Goal: Task Accomplishment & Management: Use online tool/utility

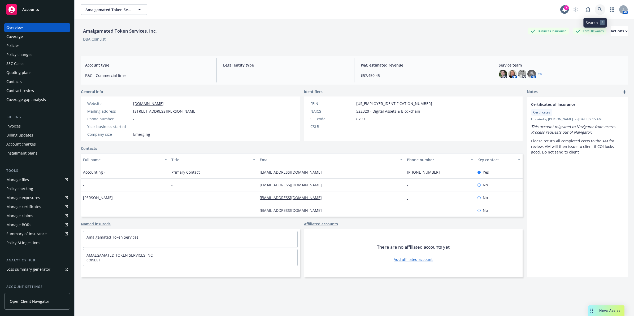
click at [595, 7] on link at bounding box center [600, 9] width 11 height 11
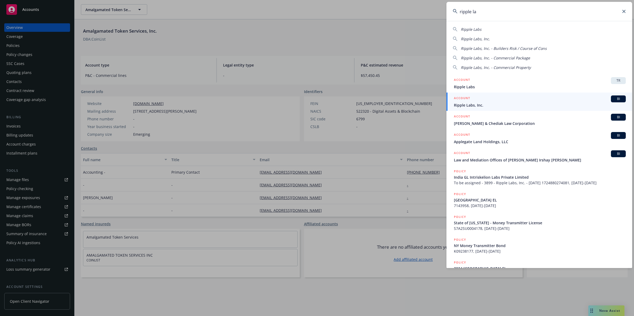
type input "ripple la"
click at [479, 104] on span "Ripple Labs, Inc." at bounding box center [540, 105] width 172 height 6
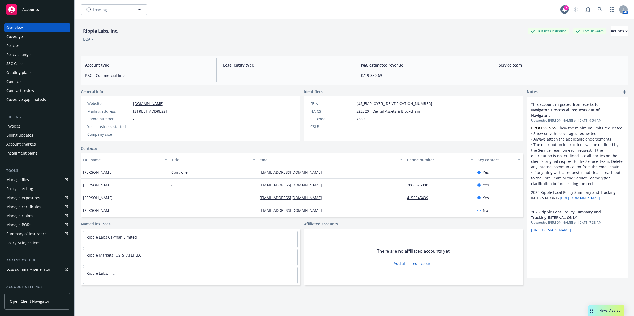
click at [28, 47] on div "Policies" at bounding box center [37, 45] width 62 height 8
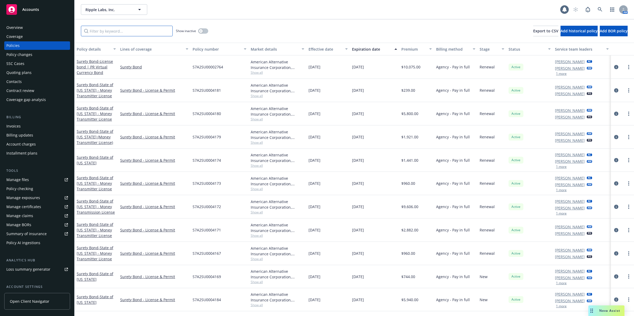
click at [104, 28] on input "Filter by keyword..." at bounding box center [127, 31] width 92 height 11
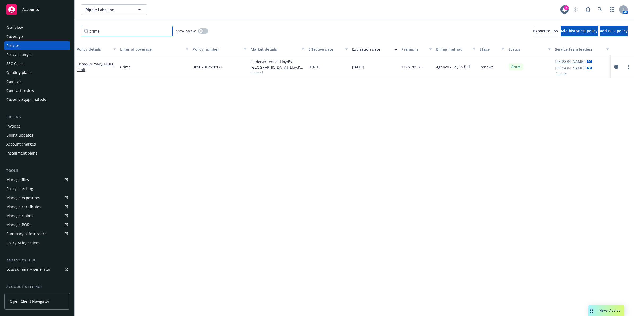
type input "crime"
click at [252, 72] on span "Show all" at bounding box center [278, 72] width 54 height 5
click at [220, 117] on span "Paragon Insurance Holdings" at bounding box center [251, 117] width 98 height 6
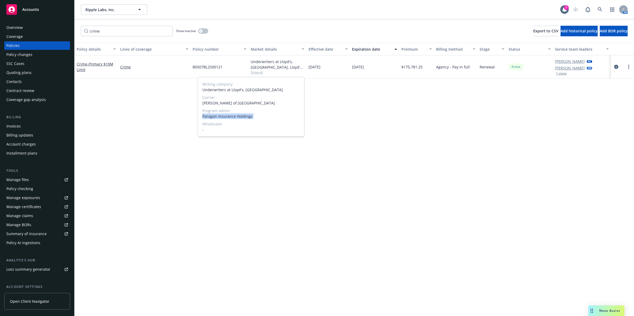
copy span "Paragon Insurance Holdings"
click at [224, 102] on span "[PERSON_NAME] of [GEOGRAPHIC_DATA]" at bounding box center [251, 103] width 98 height 6
click at [224, 102] on div "Policy details Lines of coverage Policy number Market details Effective date Ex…" at bounding box center [355, 180] width 560 height 274
drag, startPoint x: 224, startPoint y: 102, endPoint x: 283, endPoint y: 62, distance: 71.6
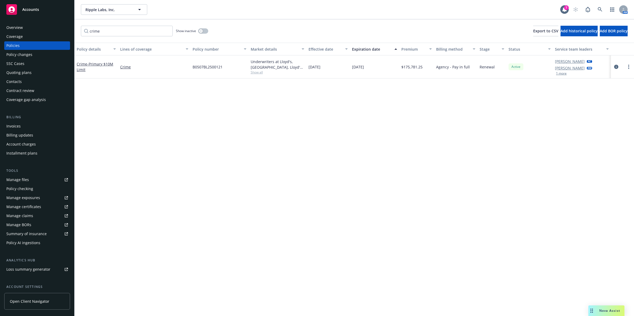
click at [291, 61] on div "Underwriters at Lloyd's, London, Lloyd's of London, Paragon Insurance Holdings" at bounding box center [278, 64] width 54 height 11
click at [259, 74] on span "Show all" at bounding box center [278, 72] width 54 height 5
click at [232, 89] on span "Underwriters at Lloyd's, London" at bounding box center [251, 90] width 98 height 6
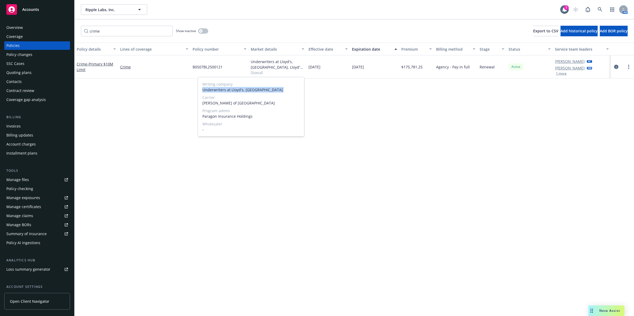
copy span "Underwriters at Lloyd's, London"
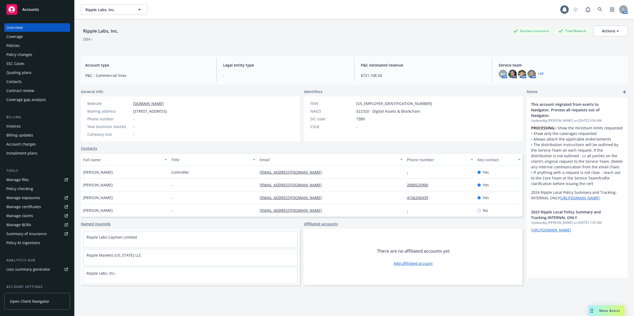
click at [31, 47] on div "Policies" at bounding box center [37, 45] width 62 height 8
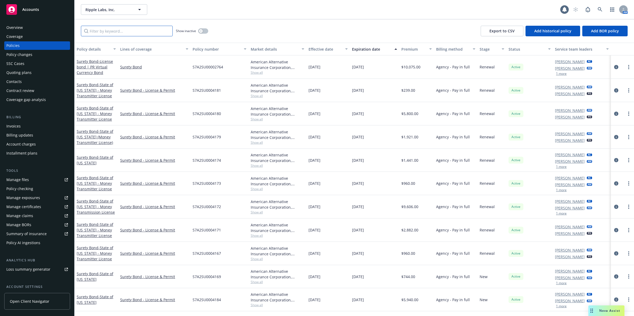
click at [122, 36] on input "Filter by keyword..." at bounding box center [127, 31] width 92 height 11
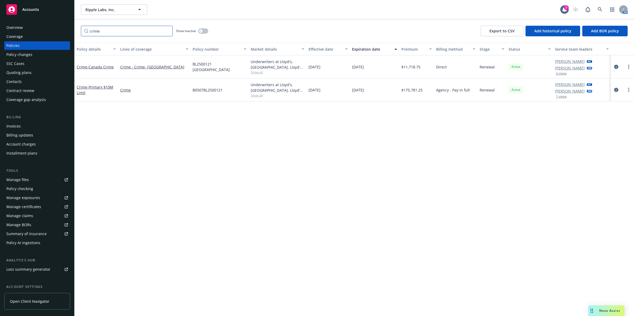
type input "crime"
click at [417, 120] on div "Policy details Lines of coverage Policy number Market details Effective date Ex…" at bounding box center [355, 180] width 560 height 274
click at [410, 88] on span "$175,781.25" at bounding box center [411, 90] width 21 height 6
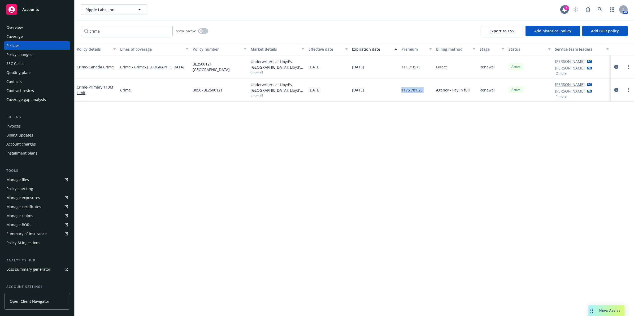
copy span "$175,781.25"
click at [412, 66] on span "$11,718.75" at bounding box center [410, 67] width 19 height 6
copy span "$11,718.75"
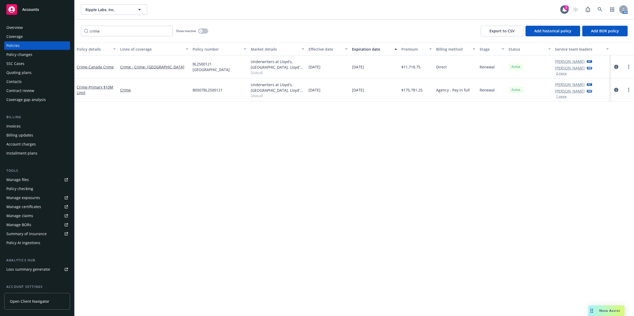
click at [21, 120] on div "Billing Invoices Billing updates Account charges Installment plans" at bounding box center [37, 136] width 66 height 43
click at [19, 124] on div "Invoices" at bounding box center [13, 126] width 14 height 8
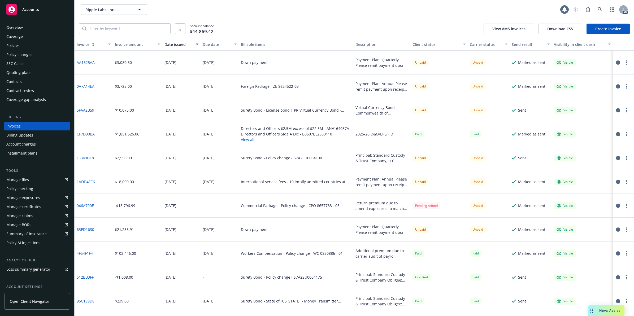
click at [603, 29] on link "Create Invoice" at bounding box center [608, 29] width 43 height 11
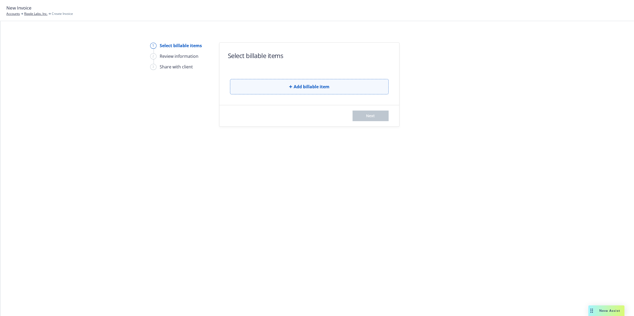
click at [287, 91] on button "Add billable item" at bounding box center [309, 86] width 159 height 15
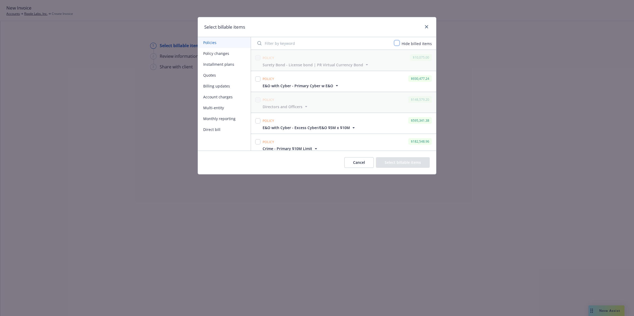
click at [397, 42] on input "checkbox" at bounding box center [396, 42] width 5 height 5
checkbox input "true"
click at [258, 59] on input "checkbox" at bounding box center [257, 57] width 5 height 5
checkbox input "true"
click at [258, 79] on input "checkbox" at bounding box center [257, 78] width 5 height 5
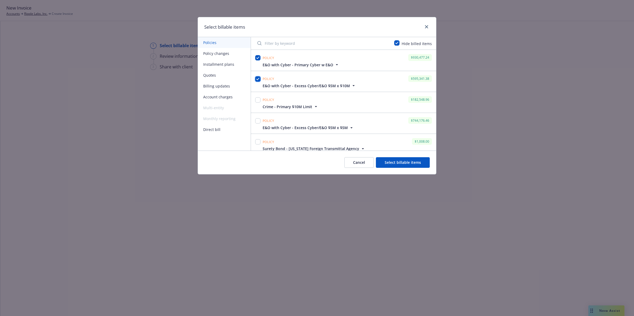
checkbox input "true"
click at [258, 122] on input "checkbox" at bounding box center [257, 120] width 5 height 5
checkbox input "true"
click at [415, 163] on button "Select billable items" at bounding box center [403, 162] width 54 height 11
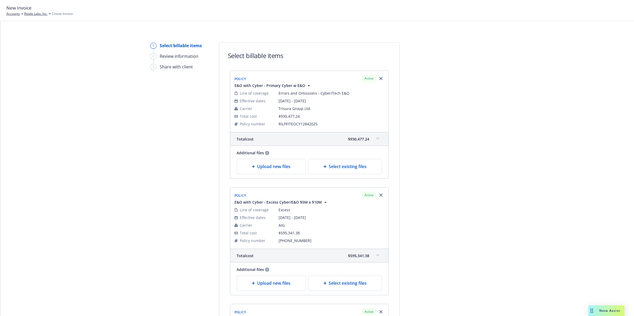
scroll to position [187, 0]
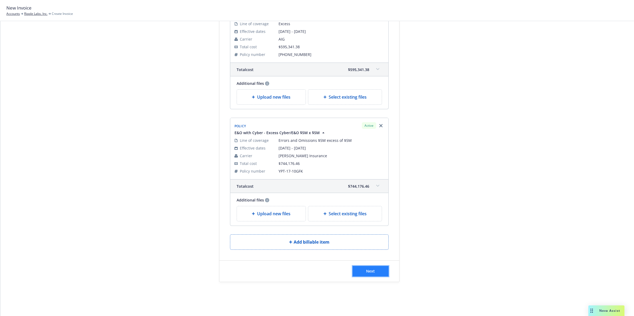
click at [368, 271] on span "Next" at bounding box center [370, 271] width 9 height 5
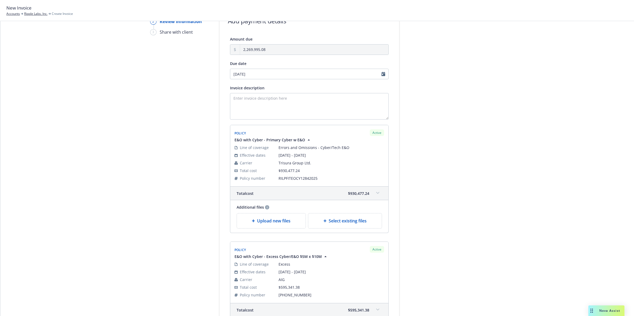
scroll to position [0, 0]
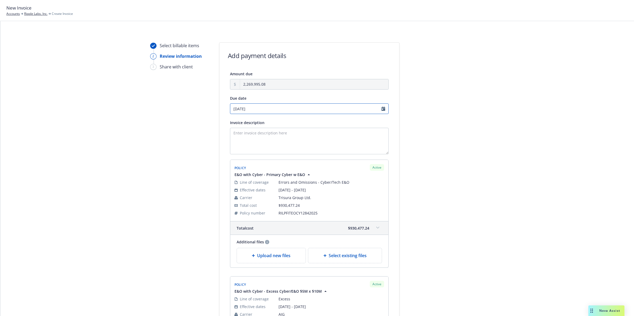
click at [381, 110] on input "10/28/2025" at bounding box center [309, 108] width 159 height 11
select select "October"
select select "2025"
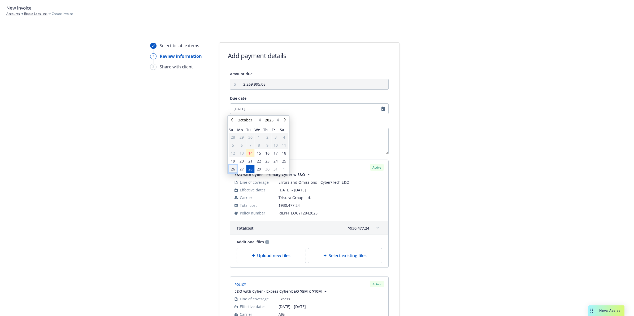
click at [233, 168] on span "26" at bounding box center [233, 169] width 4 height 6
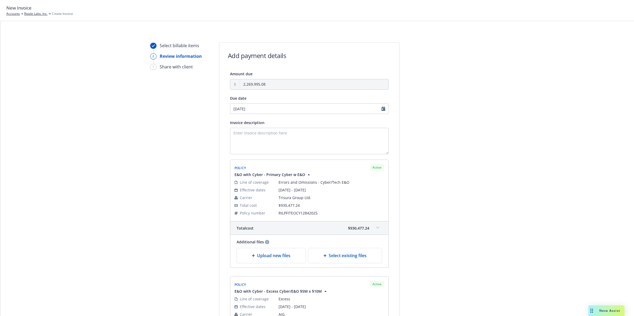
type input "[DATE]"
click at [457, 148] on div at bounding box center [447, 287] width 74 height 491
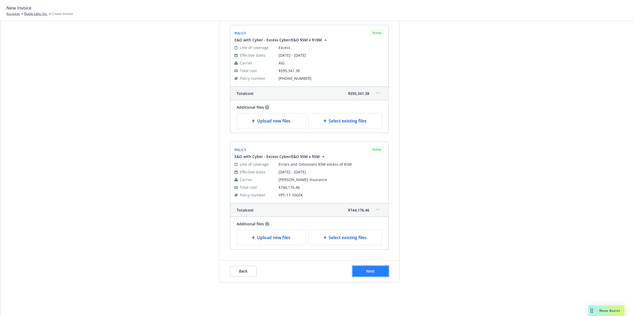
click at [367, 272] on span "Next" at bounding box center [370, 271] width 9 height 5
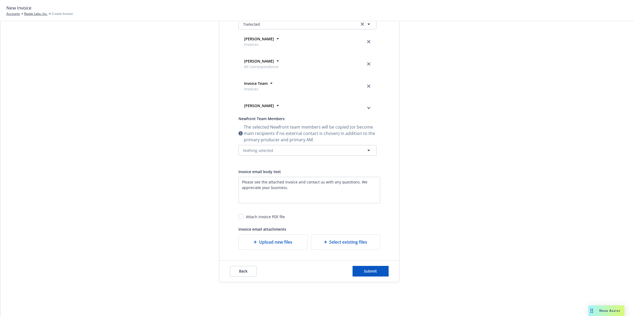
scroll to position [0, 0]
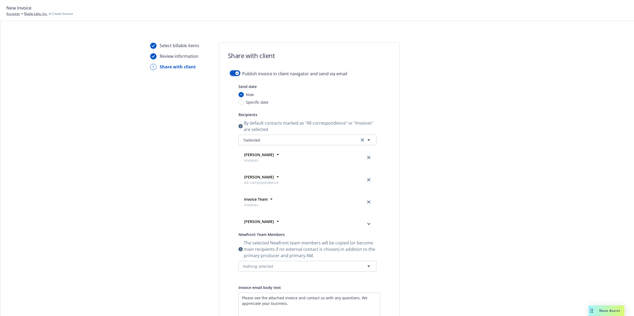
click at [231, 73] on button "button" at bounding box center [235, 73] width 10 height 5
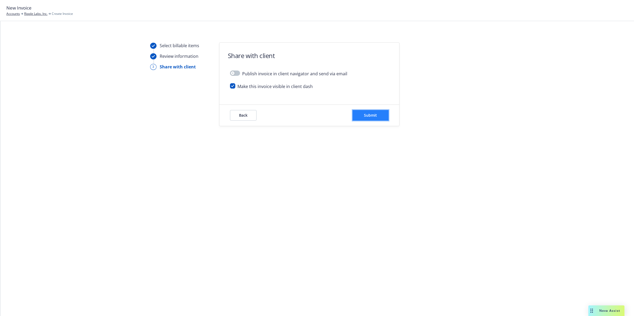
click at [383, 115] on button "Submit" at bounding box center [371, 115] width 36 height 11
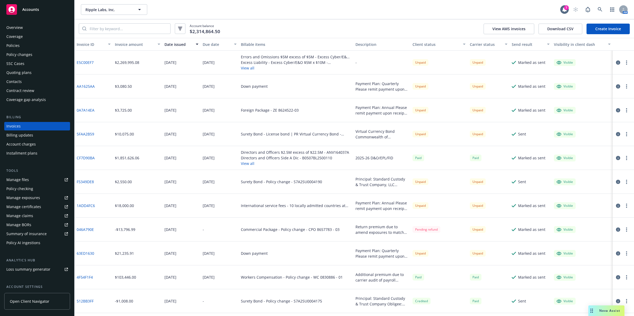
click at [600, 27] on link "Create Invoice" at bounding box center [608, 29] width 43 height 11
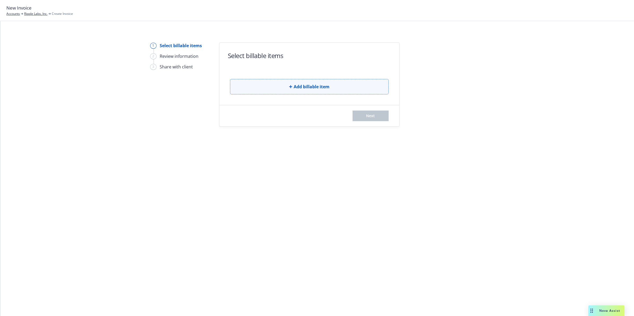
drag, startPoint x: 291, startPoint y: 75, endPoint x: 291, endPoint y: 83, distance: 8.0
click at [291, 75] on div "Add billable item" at bounding box center [309, 83] width 159 height 24
click at [291, 84] on button "Add billable item" at bounding box center [309, 86] width 159 height 15
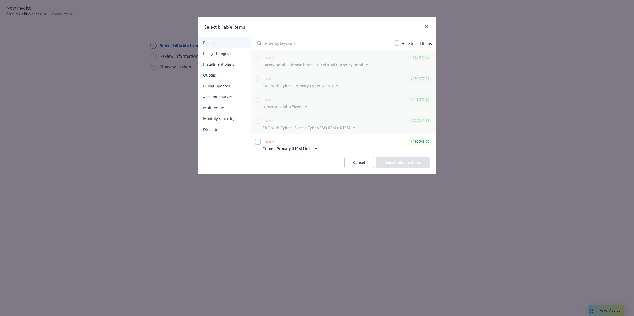
click at [255, 141] on input "checkbox" at bounding box center [257, 141] width 5 height 5
checkbox input "true"
click at [421, 167] on button "Select billable items" at bounding box center [403, 162] width 54 height 11
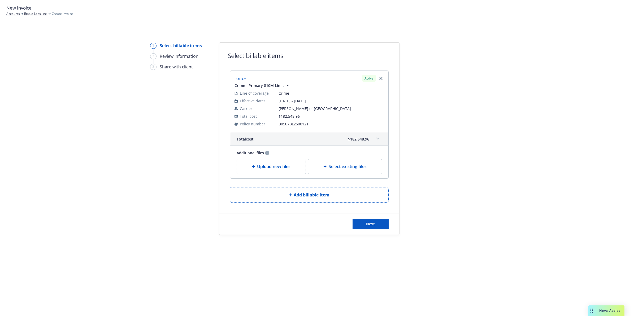
click at [379, 138] on icon at bounding box center [377, 139] width 3 height 2
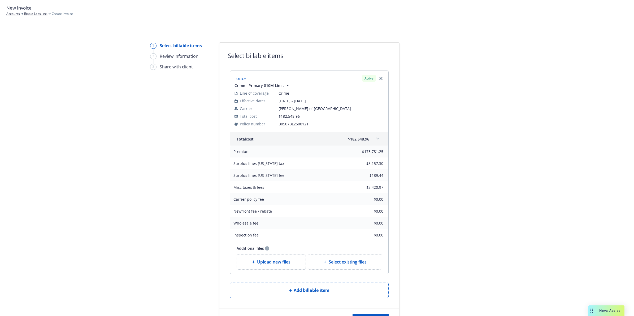
click at [377, 139] on span at bounding box center [378, 139] width 8 height 8
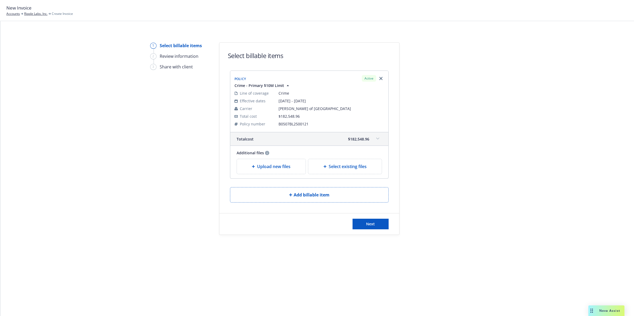
click at [377, 139] on span at bounding box center [378, 139] width 8 height 8
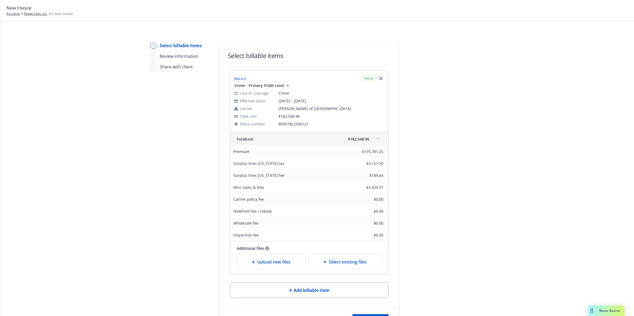
click at [377, 139] on span at bounding box center [378, 139] width 8 height 8
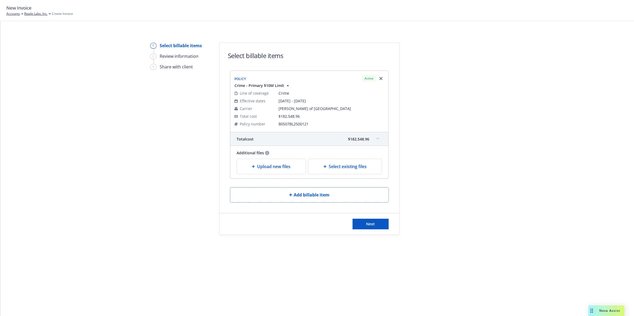
click at [377, 139] on icon at bounding box center [377, 139] width 3 height 2
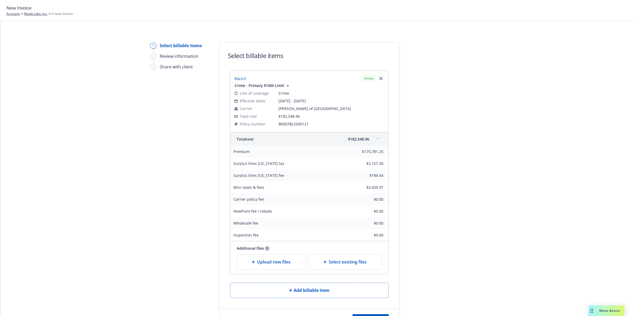
click at [378, 138] on span at bounding box center [378, 139] width 8 height 8
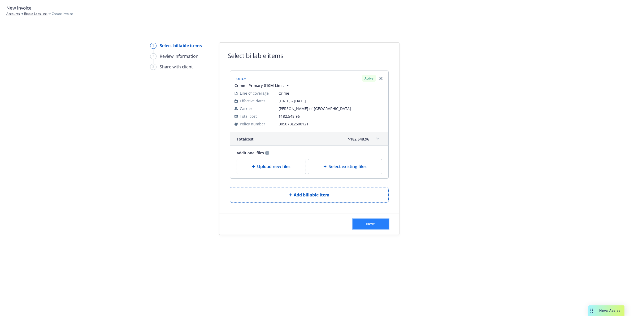
click at [371, 222] on span "Next" at bounding box center [370, 224] width 9 height 5
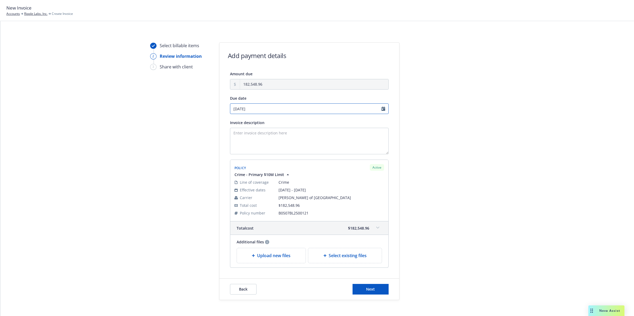
select select "October"
select select "2025"
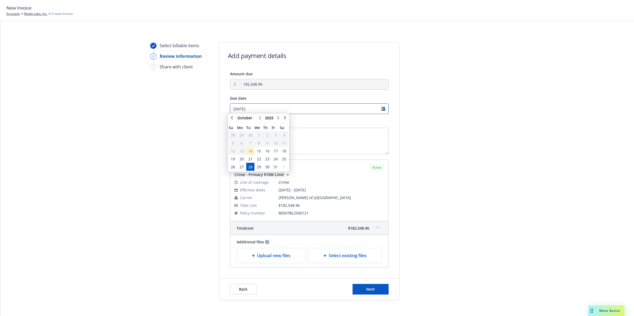
click at [381, 110] on input "[DATE]" at bounding box center [309, 108] width 159 height 11
click at [231, 171] on span "26" at bounding box center [233, 169] width 4 height 6
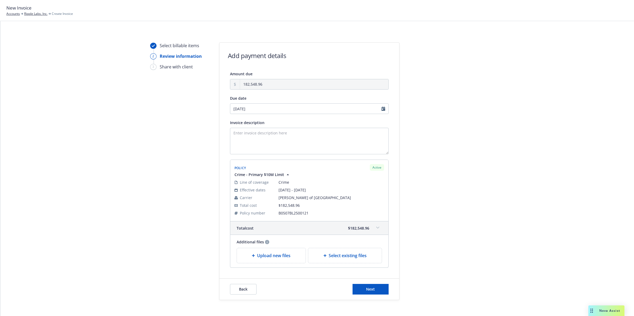
type input "[DATE]"
click at [362, 294] on button "Next" at bounding box center [371, 289] width 36 height 11
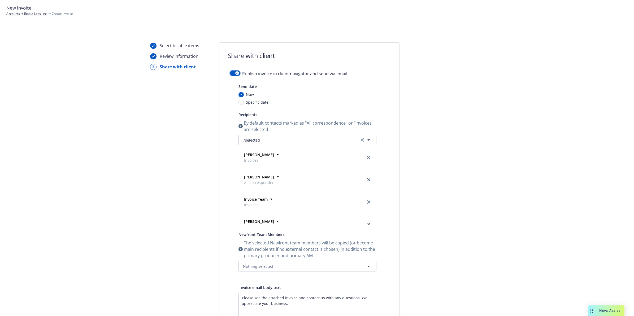
click at [230, 75] on button "button" at bounding box center [235, 73] width 10 height 5
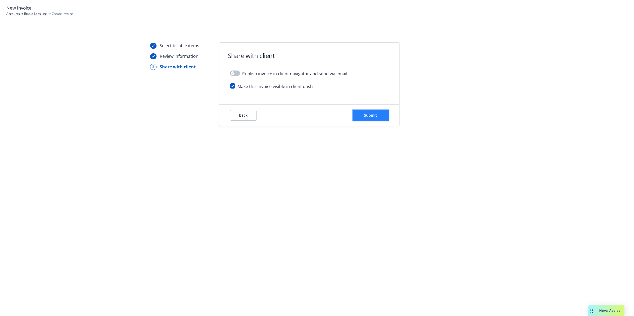
click at [380, 115] on button "Submit" at bounding box center [371, 115] width 36 height 11
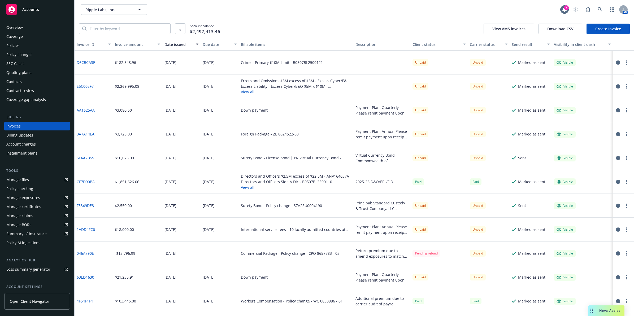
click at [96, 64] on div "D6CBCA3B" at bounding box center [94, 63] width 38 height 24
click at [90, 62] on link "D6CBCA3B" at bounding box center [86, 63] width 19 height 6
click at [84, 89] on link "E5C00EF7" at bounding box center [85, 87] width 17 height 6
click at [26, 48] on div "Policies" at bounding box center [37, 45] width 62 height 8
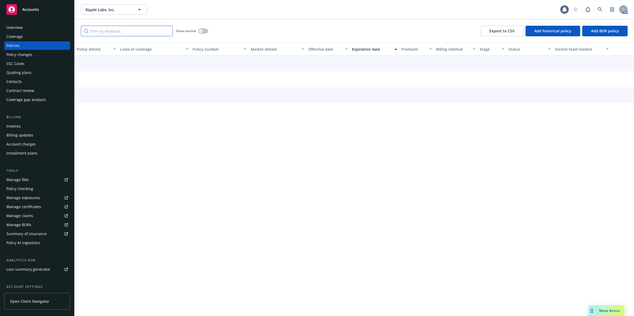
click at [109, 35] on input "Filter by keyword..." at bounding box center [127, 31] width 92 height 11
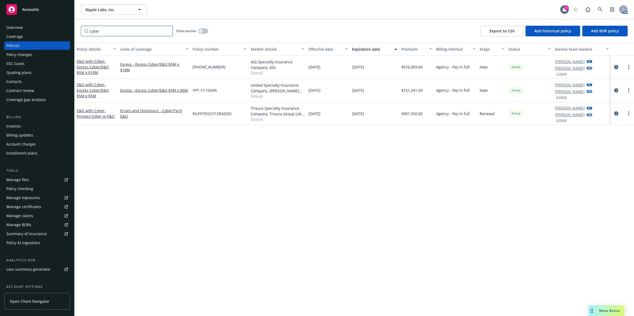
type input "cyber"
click at [145, 90] on link "Excess - Excess Cyber/E&O $5M x $5M" at bounding box center [154, 91] width 68 height 6
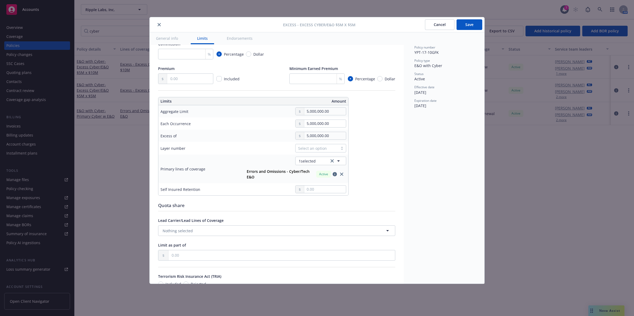
scroll to position [128, 0]
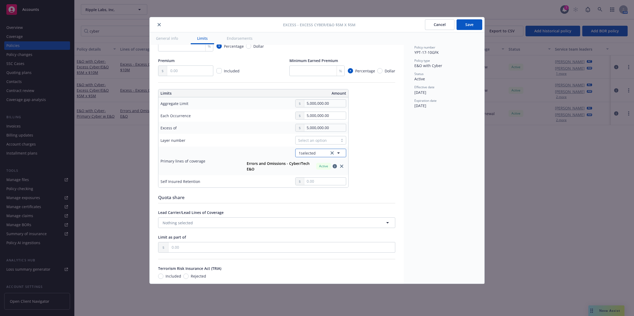
click at [305, 155] on span "1 selected" at bounding box center [307, 153] width 17 height 6
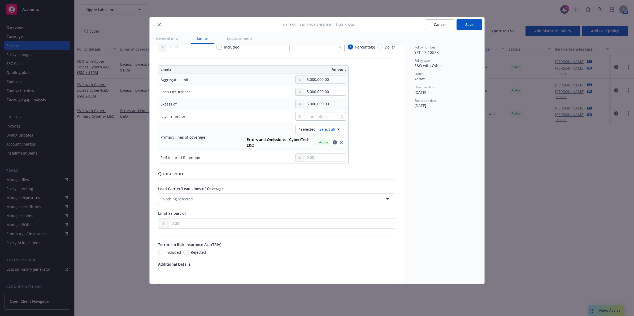
scroll to position [174, 0]
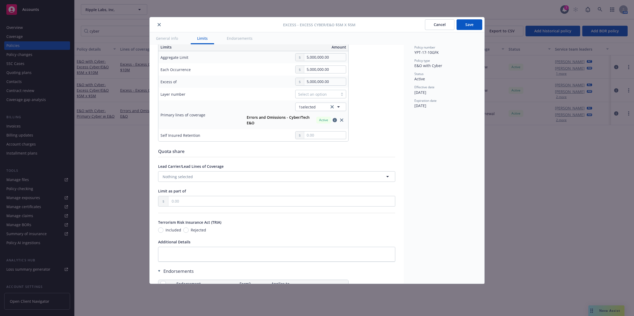
click at [328, 121] on span "Active" at bounding box center [323, 120] width 11 height 5
click at [333, 120] on icon "button" at bounding box center [335, 120] width 4 height 4
click at [333, 122] on icon "button" at bounding box center [335, 120] width 4 height 4
click at [334, 122] on icon "button" at bounding box center [335, 120] width 4 height 4
click at [295, 120] on strong "Errors and Omissions - Cyber/Tech E&O" at bounding box center [278, 120] width 63 height 11
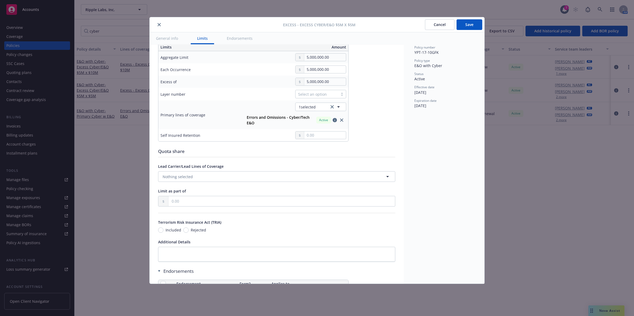
click at [430, 24] on button "Cancel" at bounding box center [439, 24] width 29 height 11
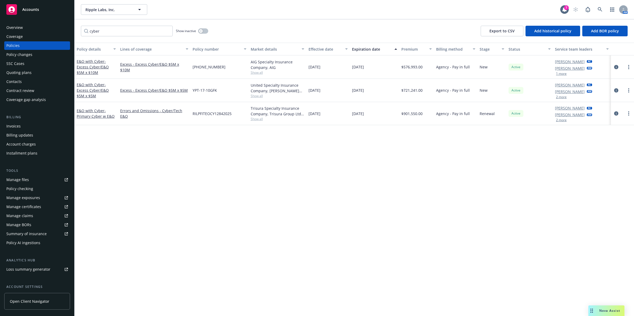
click at [160, 68] on link "Excess - Excess Cyber/E&O $5M x $10M" at bounding box center [154, 67] width 68 height 11
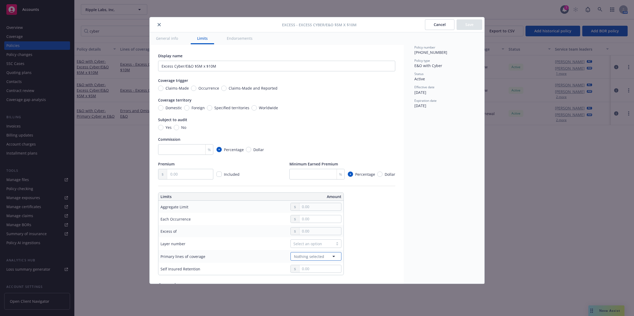
click at [319, 260] on span "Nothing selected" at bounding box center [309, 257] width 30 height 6
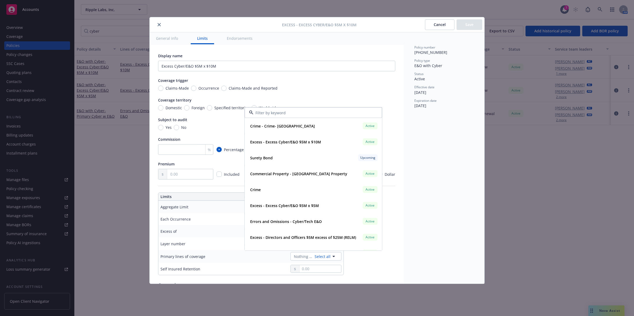
click at [433, 23] on button "Cancel" at bounding box center [439, 24] width 29 height 11
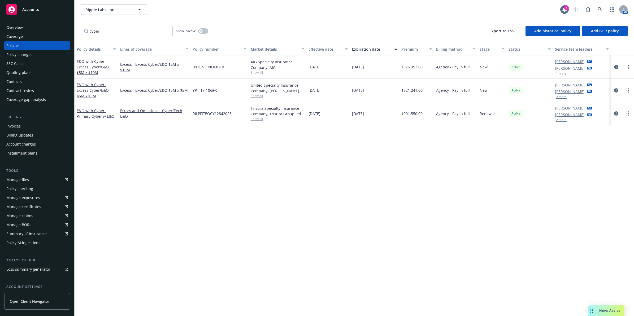
click at [209, 112] on span "RILPFITEOCY12842025" at bounding box center [212, 114] width 39 height 6
copy span "RILPFITEOCY12842025"
click at [156, 66] on link "Excess - Excess Cyber/E&O $5M x $10M" at bounding box center [154, 67] width 68 height 11
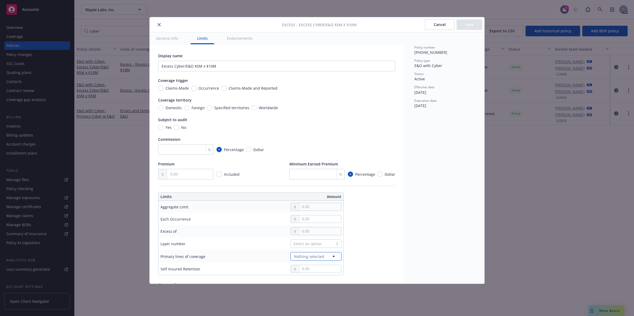
click at [309, 259] on span "Nothing selected" at bounding box center [309, 257] width 30 height 6
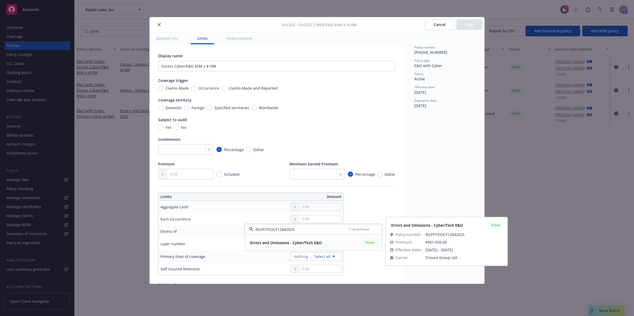
drag, startPoint x: 308, startPoint y: 243, endPoint x: 312, endPoint y: 242, distance: 4.2
click at [309, 243] on strong "Errors and Omissions - Cyber/Tech E&O" at bounding box center [286, 242] width 72 height 5
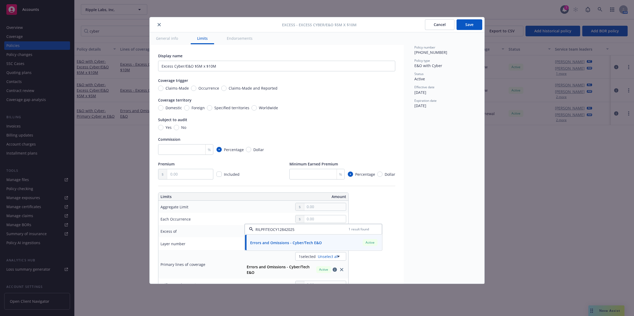
type input "RILPFITEOCY12842025"
click at [472, 22] on button "Save" at bounding box center [470, 24] width 26 height 11
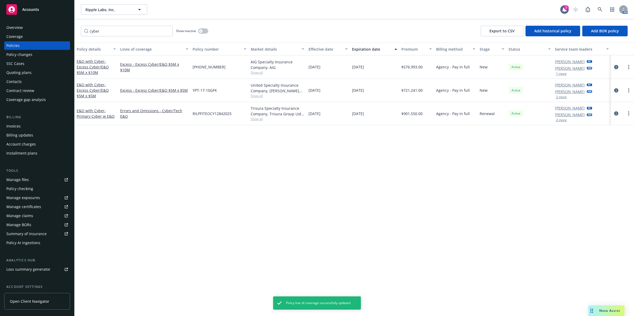
click at [15, 127] on div "Invoices" at bounding box center [13, 126] width 14 height 8
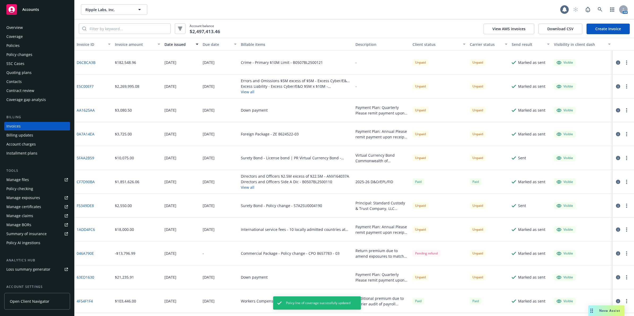
click at [617, 30] on link "Create Invoice" at bounding box center [608, 29] width 43 height 11
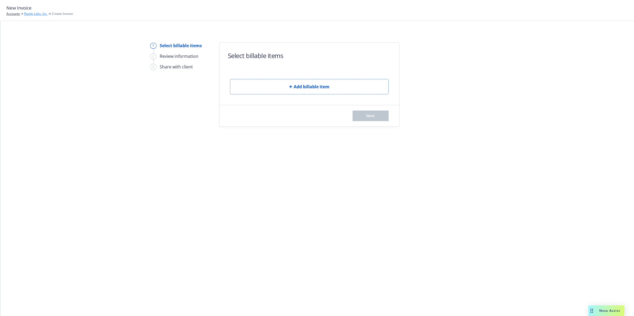
click at [40, 13] on link "Ripple Labs, Inc." at bounding box center [35, 13] width 23 height 5
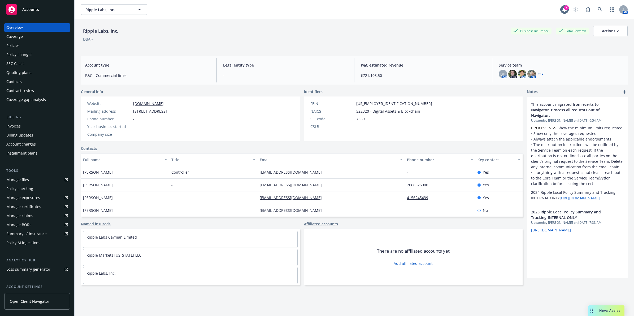
click at [29, 126] on div "Invoices" at bounding box center [37, 126] width 62 height 8
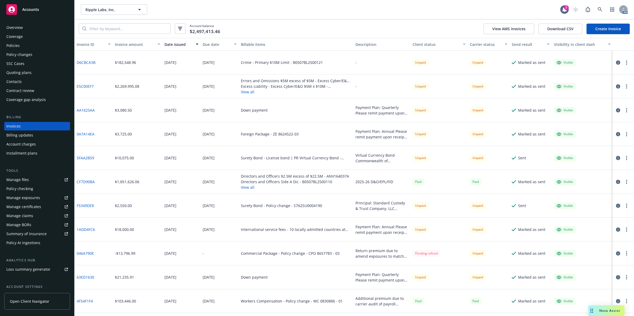
click at [118, 87] on div "$2,269,995.08" at bounding box center [127, 87] width 24 height 6
click at [252, 92] on button "View all" at bounding box center [296, 92] width 110 height 6
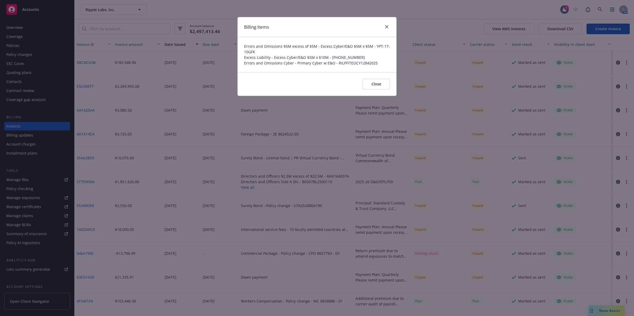
click at [208, 78] on div "Billing items Errors and Omissions $5M excess of $5M - Excess Cyber/E&O $5M x $…" at bounding box center [317, 158] width 634 height 316
click at [370, 83] on button "Close" at bounding box center [376, 84] width 27 height 11
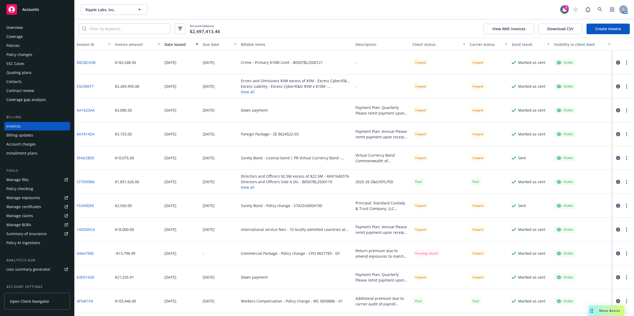
click at [182, 92] on div "[DATE]" at bounding box center [181, 87] width 38 height 24
click at [624, 87] on button "button" at bounding box center [627, 86] width 6 height 6
click at [581, 170] on link "Void" at bounding box center [591, 171] width 68 height 11
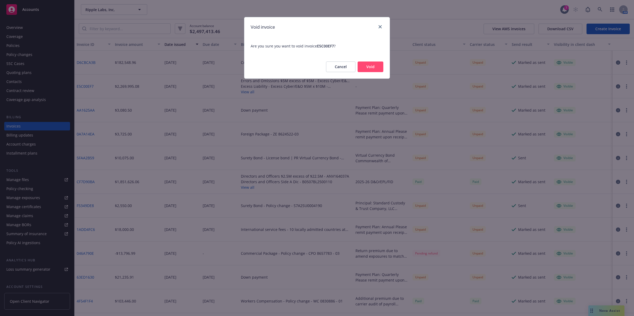
click at [369, 68] on button "Void" at bounding box center [371, 67] width 26 height 11
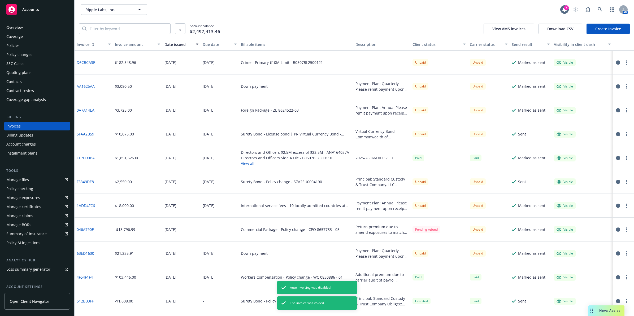
click at [604, 29] on link "Create Invoice" at bounding box center [608, 29] width 43 height 11
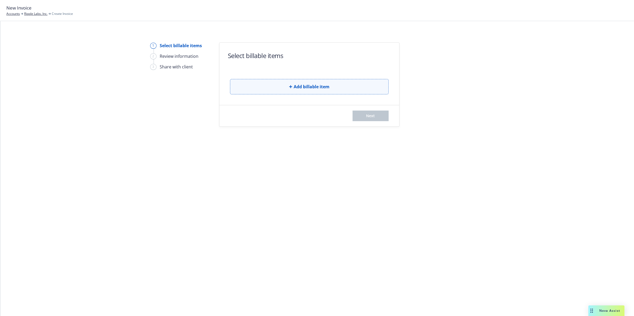
click at [324, 88] on span "Add billable item" at bounding box center [312, 87] width 36 height 6
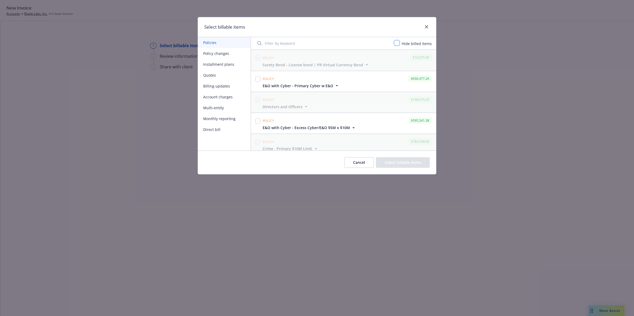
click at [397, 43] on input "checkbox" at bounding box center [396, 42] width 5 height 5
checkbox input "true"
click at [258, 59] on input "checkbox" at bounding box center [257, 57] width 5 height 5
checkbox input "true"
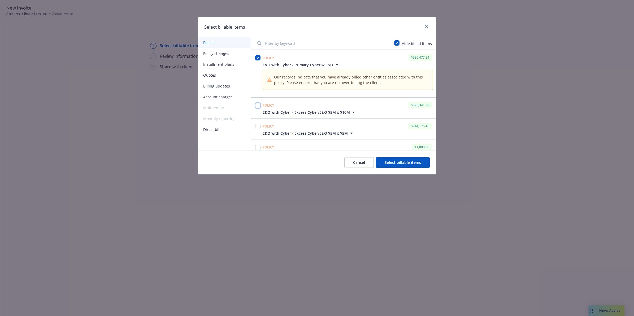
click at [259, 104] on input "checkbox" at bounding box center [257, 105] width 5 height 5
checkbox input "true"
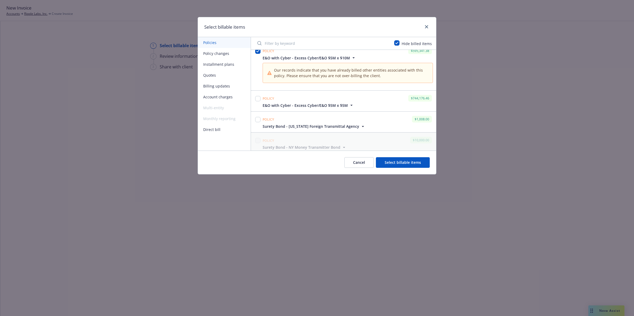
scroll to position [63, 0]
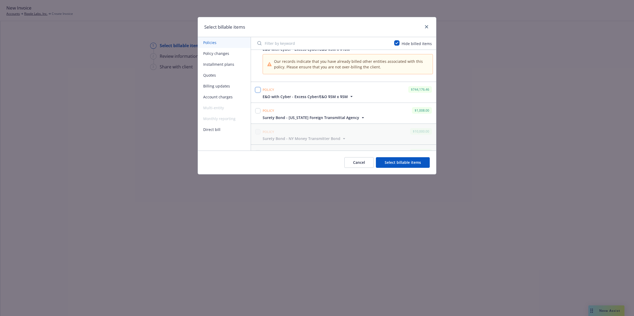
click at [258, 89] on input "checkbox" at bounding box center [257, 89] width 5 height 5
checkbox input "true"
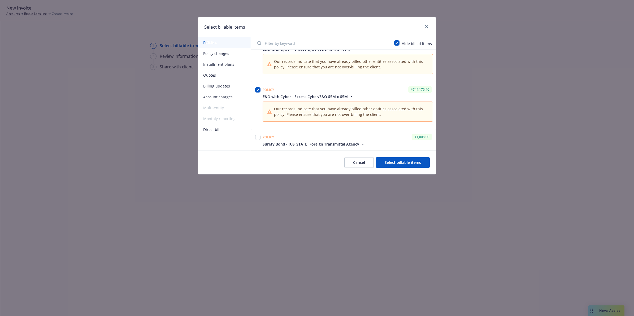
click at [401, 164] on button "Select billable items" at bounding box center [403, 162] width 54 height 11
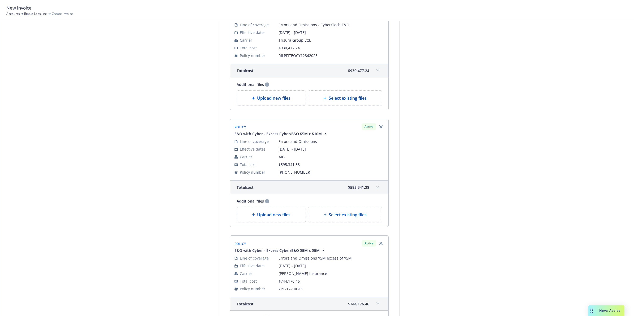
scroll to position [187, 0]
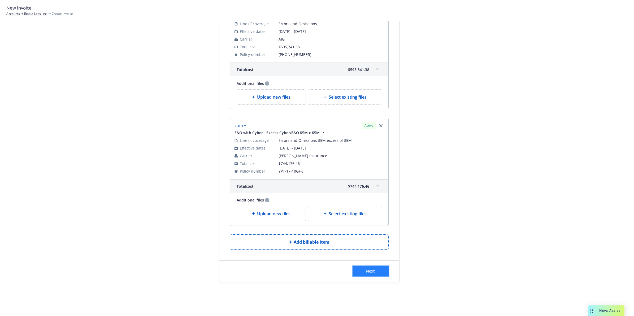
click at [374, 275] on button "Next" at bounding box center [371, 271] width 36 height 11
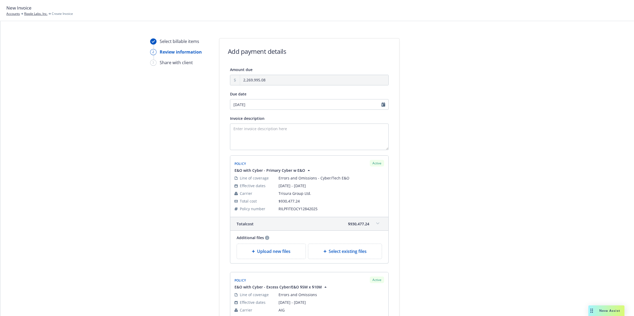
scroll to position [0, 0]
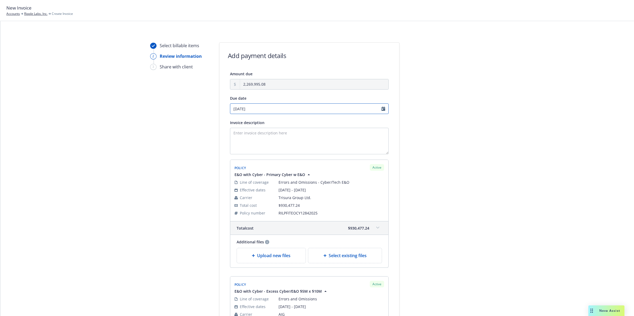
select select "October"
select select "2025"
click at [380, 110] on input "10/28/2025" at bounding box center [309, 108] width 159 height 11
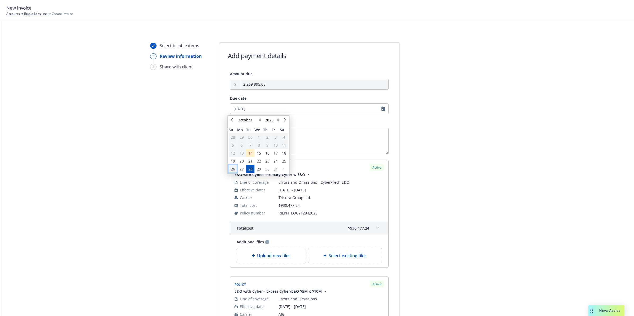
click at [231, 170] on span "26" at bounding box center [233, 169] width 4 height 6
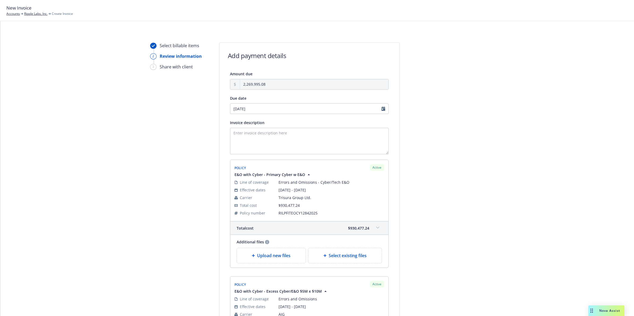
type input "10/26/2025"
click at [546, 133] on div "Select billable items 2 Review information 3 Share with client Add payment deta…" at bounding box center [317, 287] width 621 height 491
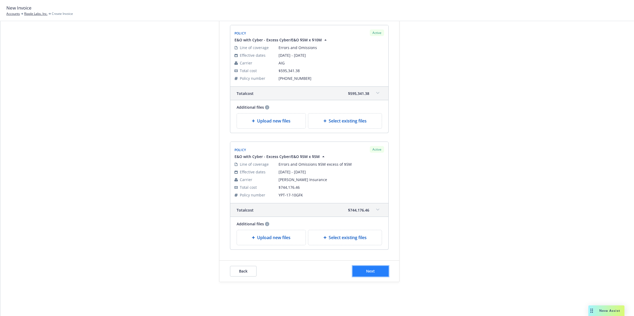
click at [360, 274] on button "Next" at bounding box center [371, 271] width 36 height 11
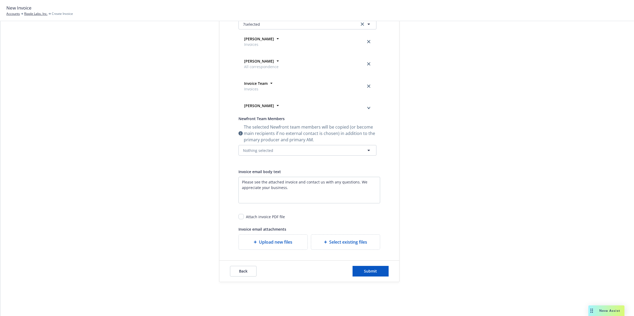
scroll to position [0, 0]
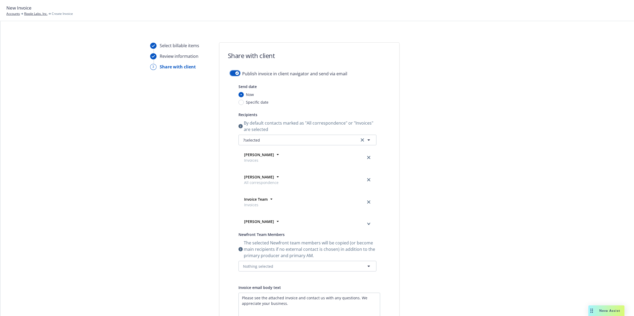
click at [235, 73] on div "button" at bounding box center [237, 73] width 4 height 4
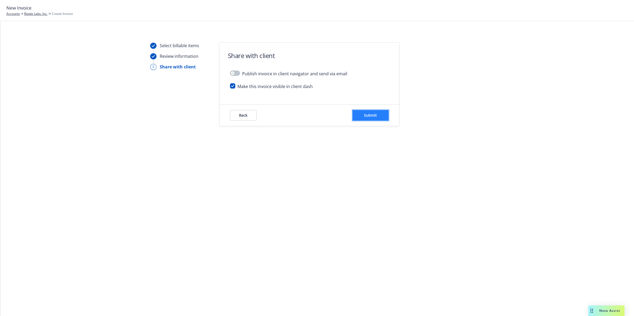
click at [378, 116] on button "Submit" at bounding box center [371, 115] width 36 height 11
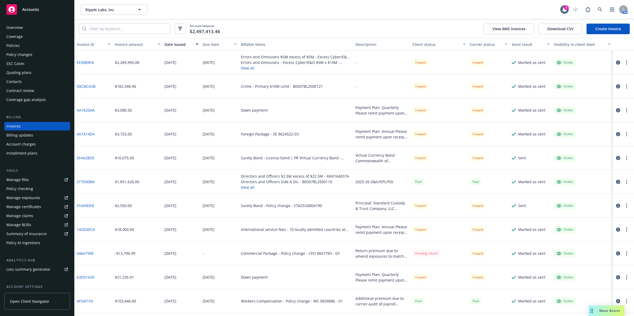
click at [84, 61] on link "EE08B9FA" at bounding box center [85, 63] width 17 height 6
click at [16, 48] on div "Policies" at bounding box center [12, 45] width 13 height 8
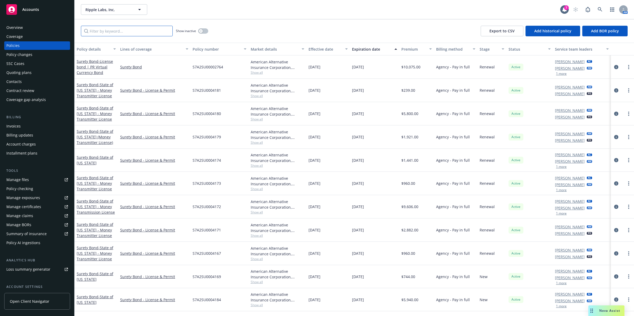
click at [119, 27] on input "Filter by keyword..." at bounding box center [127, 31] width 92 height 11
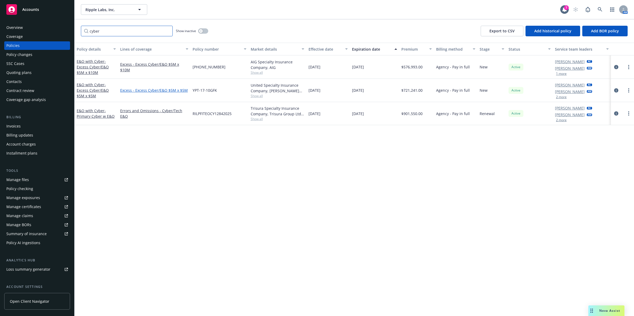
type input "cyber"
click at [172, 90] on link "Excess - Excess Cyber/E&O $5M x $5M" at bounding box center [154, 91] width 68 height 6
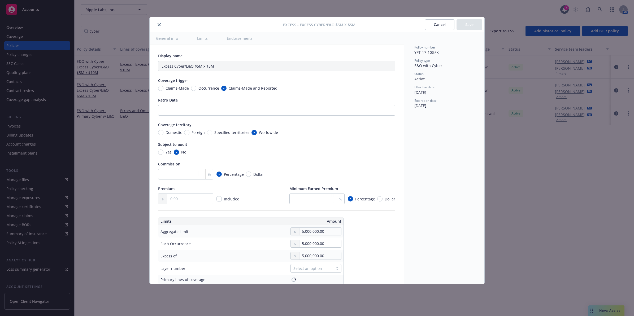
type input "Errors and Omissions $5M excess of $5M"
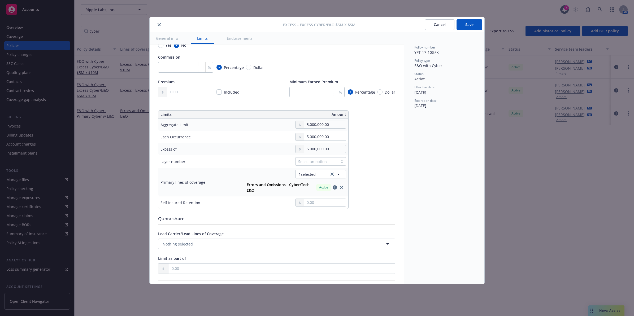
scroll to position [111, 0]
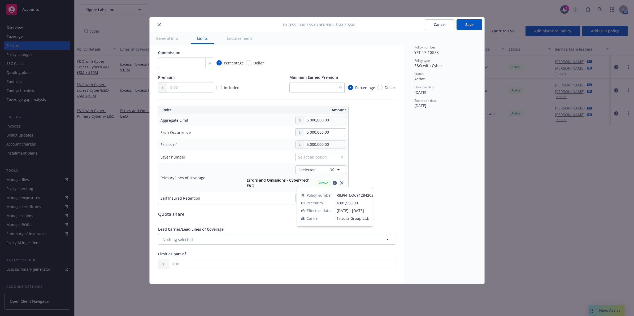
click at [333, 182] on icon "button" at bounding box center [335, 183] width 4 height 4
click at [441, 25] on button "Cancel" at bounding box center [439, 24] width 29 height 11
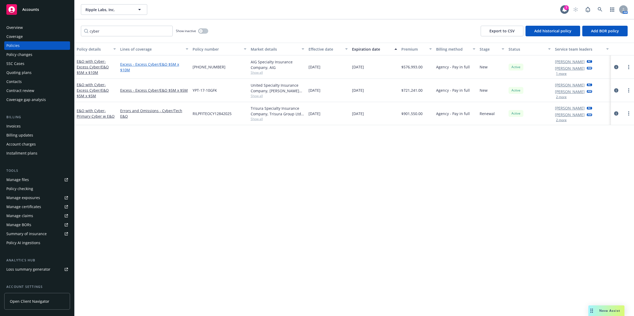
click at [142, 66] on link "Excess - Excess Cyber/E&O $5M x $10M" at bounding box center [154, 67] width 68 height 11
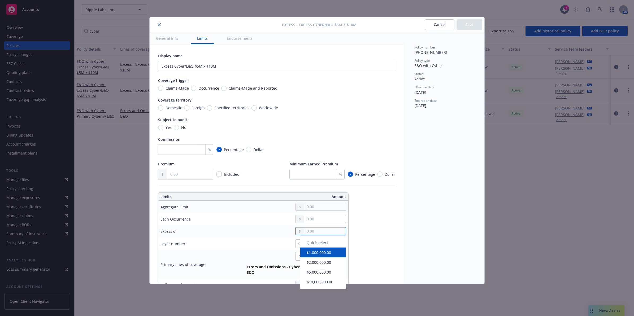
click at [324, 234] on input "text" at bounding box center [325, 231] width 42 height 7
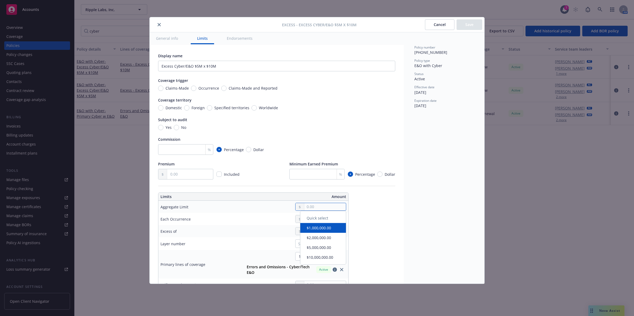
click at [315, 208] on input "text" at bounding box center [325, 206] width 42 height 7
type input "5,000,000.00"
click at [314, 250] on button "$5,000,000.00" at bounding box center [323, 250] width 46 height 10
click at [315, 219] on input "text" at bounding box center [325, 218] width 42 height 7
type input "5,000,000.00"
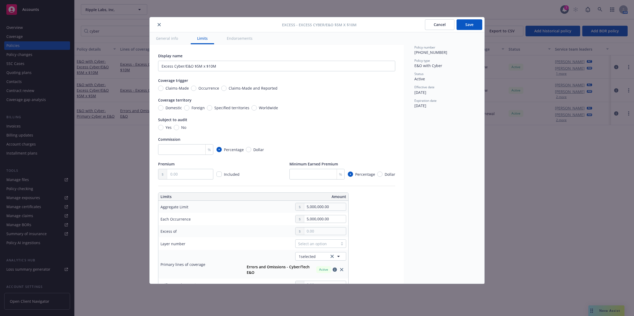
drag, startPoint x: 313, startPoint y: 261, endPoint x: 312, endPoint y: 250, distance: 11.2
click at [312, 261] on button "$5,000,000.00" at bounding box center [323, 263] width 46 height 10
click at [317, 232] on input "text" at bounding box center [325, 231] width 42 height 7
type input "Errors and Omissions $5M excess of $10M"
type input "10,000,000.00"
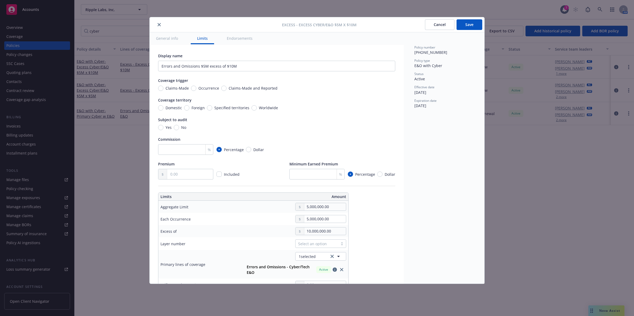
drag, startPoint x: 319, startPoint y: 284, endPoint x: 353, endPoint y: 251, distance: 47.3
click at [319, 284] on button "$10,000,000.00" at bounding box center [323, 285] width 46 height 10
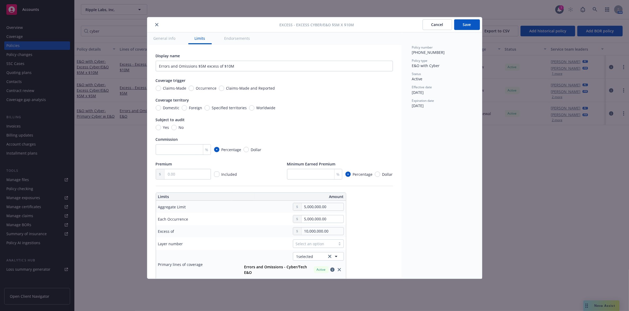
click at [326, 246] on div "Select an option" at bounding box center [314, 244] width 37 height 6
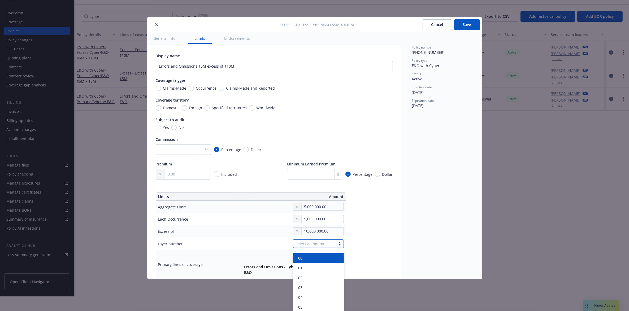
scroll to position [16, 0]
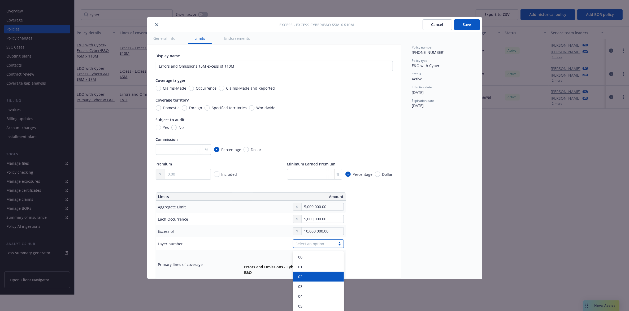
drag, startPoint x: 315, startPoint y: 278, endPoint x: 319, endPoint y: 271, distance: 7.4
click at [315, 277] on div "02" at bounding box center [318, 277] width 45 height 6
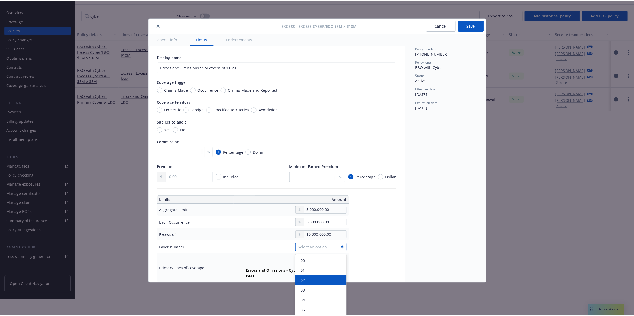
scroll to position [0, 0]
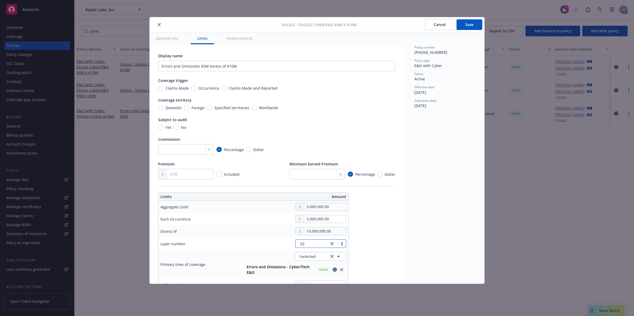
click at [461, 25] on button "Save" at bounding box center [470, 24] width 26 height 11
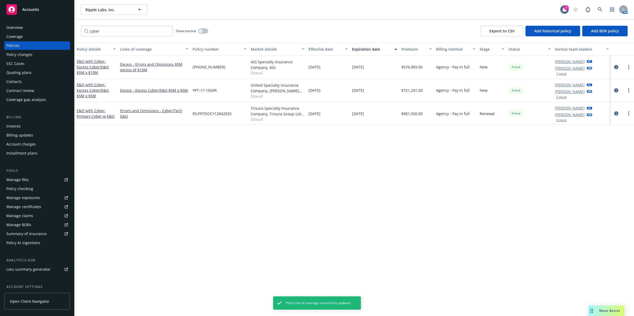
click at [11, 125] on div "Invoices" at bounding box center [13, 126] width 14 height 8
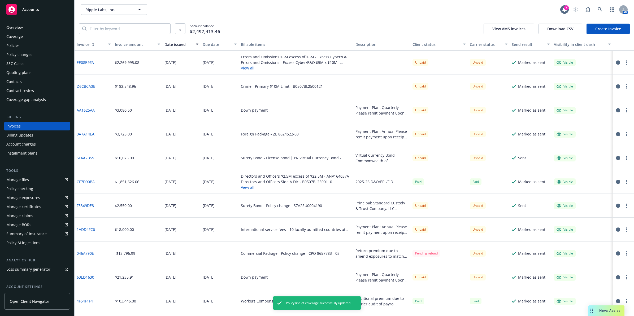
click at [624, 63] on button "button" at bounding box center [627, 62] width 6 height 6
click at [579, 145] on link "Void" at bounding box center [591, 147] width 68 height 11
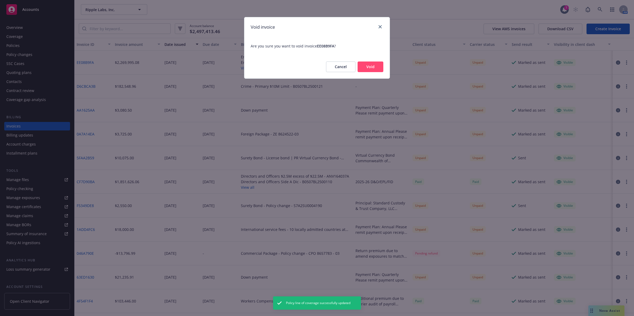
click at [377, 71] on button "Void" at bounding box center [371, 67] width 26 height 11
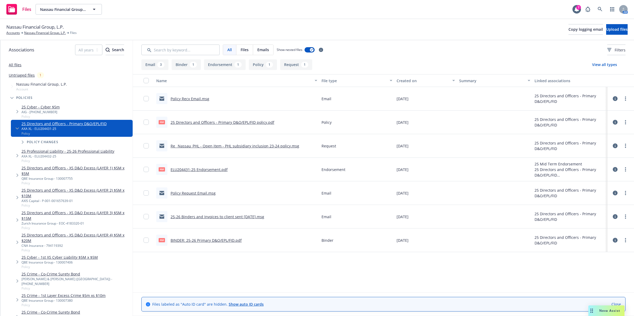
click at [613, 123] on icon at bounding box center [615, 122] width 5 height 5
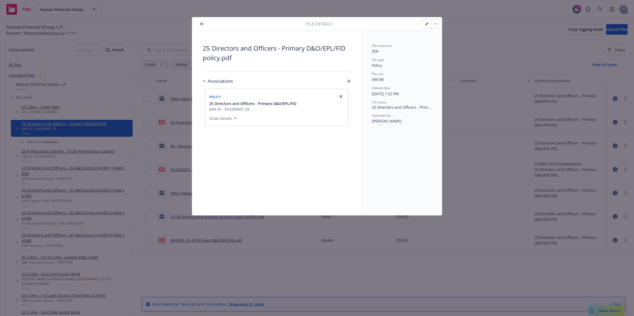
click at [203, 23] on button "close" at bounding box center [201, 24] width 6 height 6
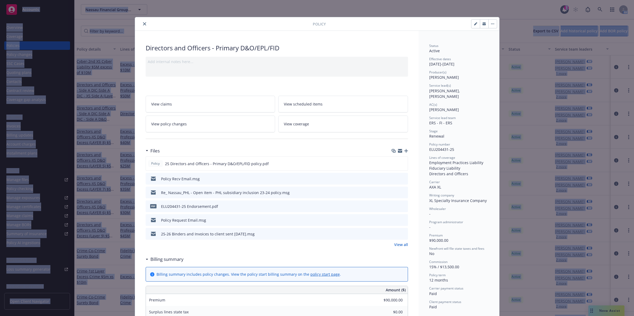
drag, startPoint x: 0, startPoint y: 19, endPoint x: 0, endPoint y: 16, distance: 3.2
click at [0, 16] on html "Accounts Overview Coverage Policies Policy changes SSC Cases Quoting plans Cont…" at bounding box center [317, 158] width 634 height 316
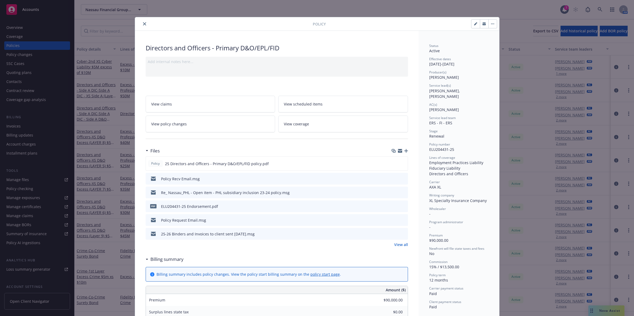
click at [143, 24] on icon "close" at bounding box center [144, 23] width 3 height 3
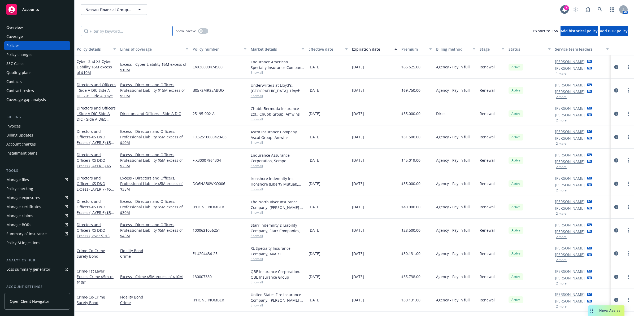
drag, startPoint x: 109, startPoint y: 32, endPoint x: 107, endPoint y: 27, distance: 5.0
click at [109, 31] on input "Filter by keyword..." at bounding box center [127, 31] width 92 height 11
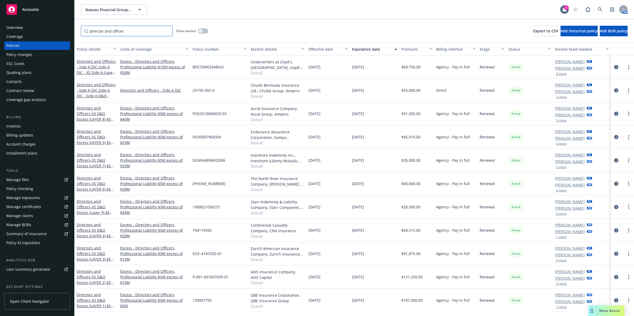
type input "director and officer"
click at [88, 53] on button "Policy details" at bounding box center [97, 49] width 44 height 13
click at [87, 49] on div "Policy details" at bounding box center [93, 49] width 33 height 6
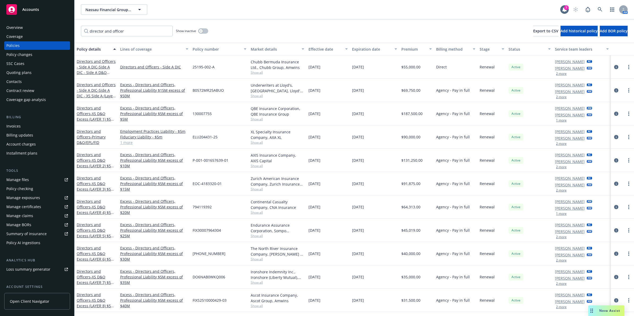
click at [87, 48] on div "Policy details" at bounding box center [93, 49] width 33 height 6
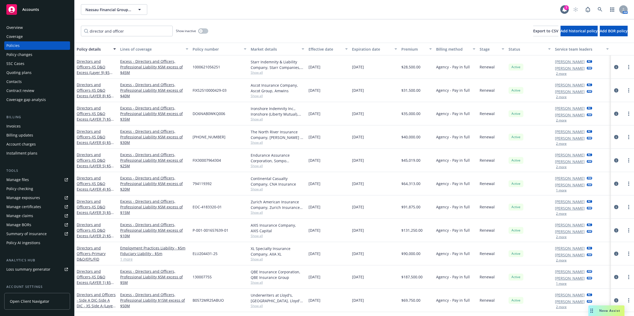
click at [88, 46] on button "Policy details" at bounding box center [97, 49] width 44 height 13
click at [88, 49] on div "Policy details" at bounding box center [93, 49] width 33 height 6
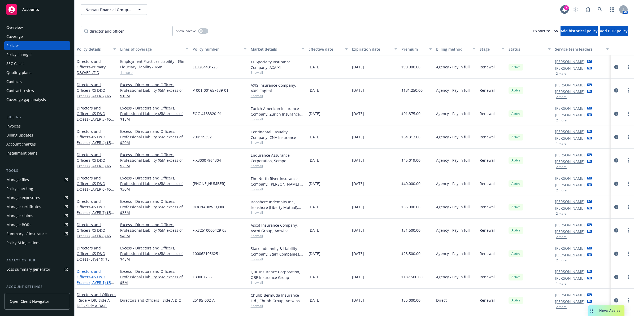
click at [105, 285] on span "- XS D&O Excess (LAYER 1) $5M x $5M" at bounding box center [96, 283] width 38 height 16
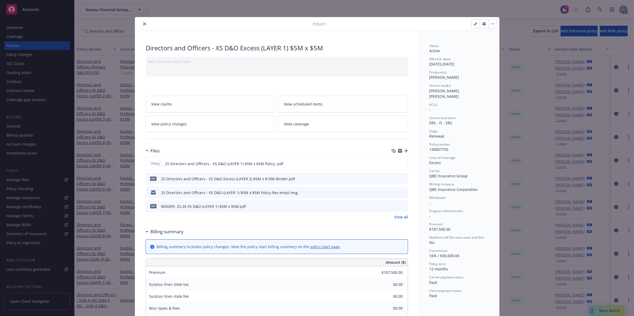
click at [143, 25] on icon "close" at bounding box center [144, 23] width 3 height 3
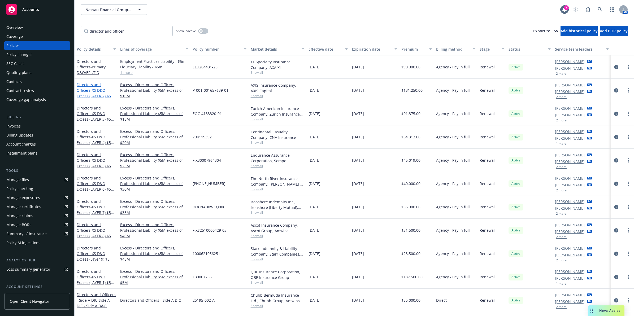
click at [97, 96] on span "- XS D&O Excess (LAYER 2) $5M x $10M" at bounding box center [96, 96] width 38 height 16
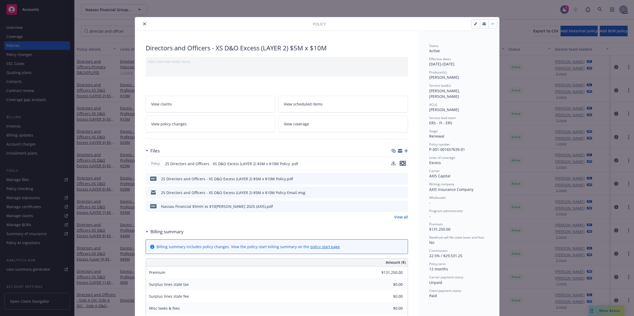
click at [401, 163] on icon "preview file" at bounding box center [402, 164] width 5 height 4
click at [143, 23] on icon "close" at bounding box center [144, 23] width 3 height 3
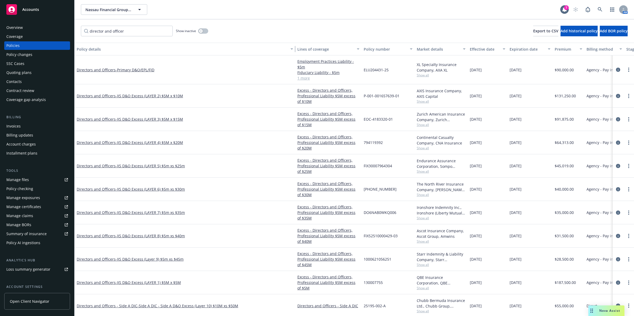
drag, startPoint x: 117, startPoint y: 49, endPoint x: 298, endPoint y: 49, distance: 181.0
click at [298, 49] on div "Policy details Lines of coverage Policy number Market details Effective date Ex…" at bounding box center [421, 49] width 693 height 13
click at [136, 119] on span "- XS D&O Excess (LAYER 3) $5M x $15M" at bounding box center [149, 119] width 67 height 5
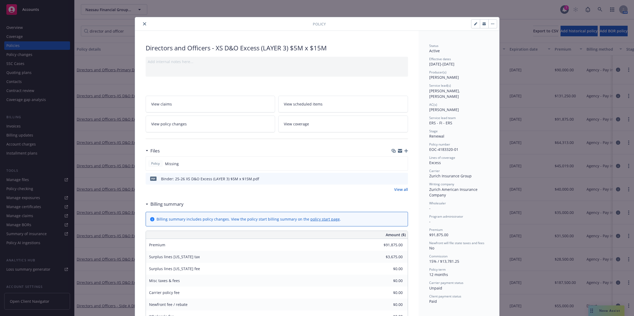
click at [402, 179] on icon "preview file" at bounding box center [403, 179] width 5 height 4
click at [144, 24] on icon "close" at bounding box center [144, 23] width 3 height 3
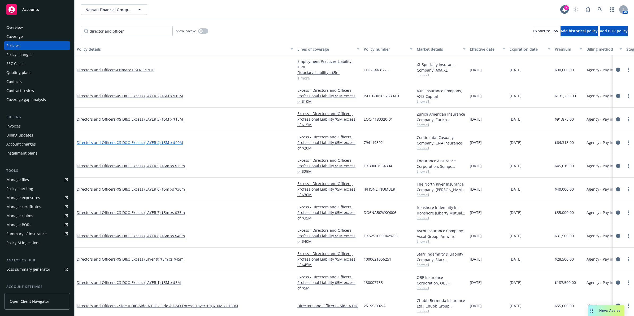
click at [153, 140] on span "- XS D&O Excess (LAYER 4) $5M x $20M" at bounding box center [149, 142] width 67 height 5
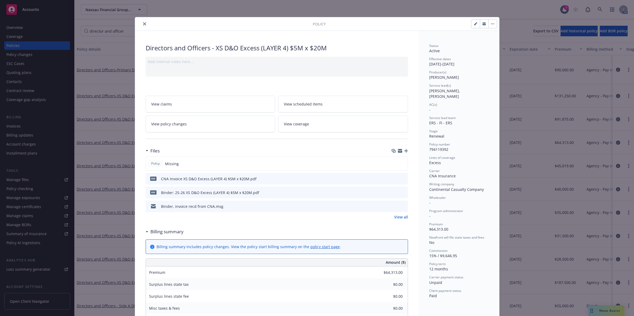
click at [441, 147] on span "794119392" at bounding box center [438, 149] width 19 height 5
click at [440, 147] on span "794119392" at bounding box center [438, 149] width 19 height 5
click at [144, 25] on button "close" at bounding box center [144, 24] width 6 height 6
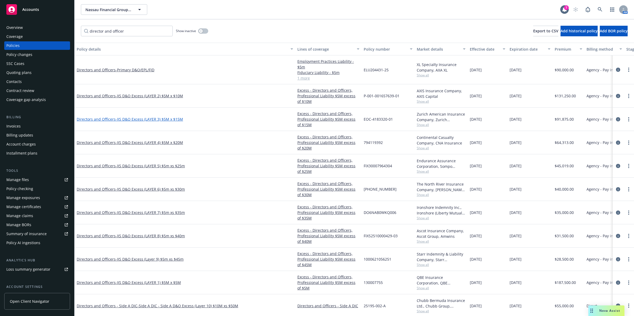
click at [165, 118] on span "- XS D&O Excess (LAYER 3) $5M x $15M" at bounding box center [149, 119] width 67 height 5
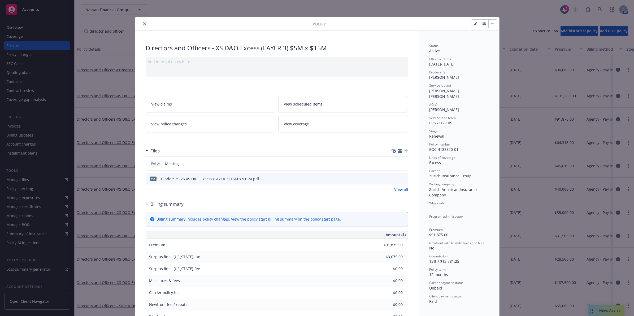
click at [436, 147] on span "EOC-4183320-01" at bounding box center [443, 149] width 29 height 5
copy span "EOC-4183320-01"
click at [141, 23] on button "close" at bounding box center [144, 24] width 6 height 6
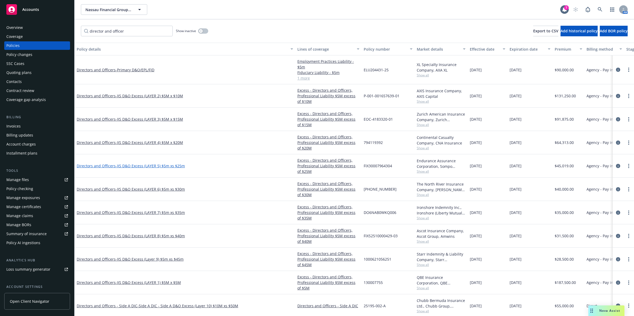
click at [157, 167] on span "- XS D&O Excess (LAYER 5) $5m xs $25m" at bounding box center [150, 165] width 69 height 5
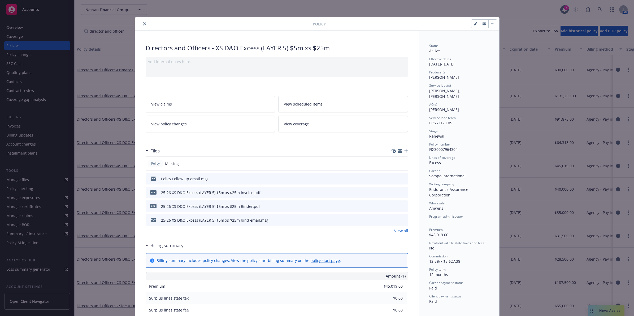
click at [143, 25] on icon "close" at bounding box center [144, 23] width 3 height 3
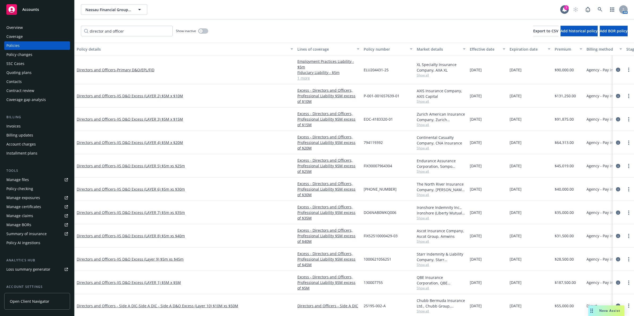
click at [165, 193] on div "Directors and Officers - XS D&O Excess (LAYER 6) $5m xs $30m" at bounding box center [185, 189] width 221 height 23
click at [165, 189] on span "- XS D&O Excess (LAYER 6) $5m xs $30m" at bounding box center [150, 189] width 69 height 5
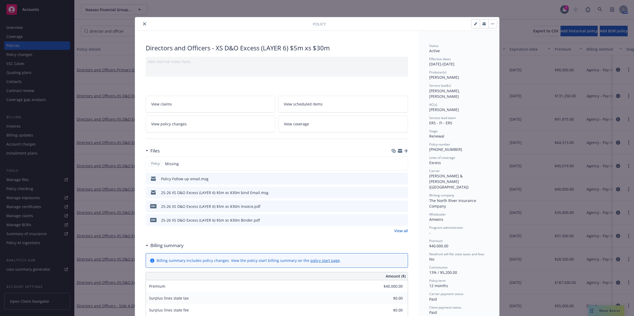
click at [143, 23] on icon "close" at bounding box center [144, 23] width 3 height 3
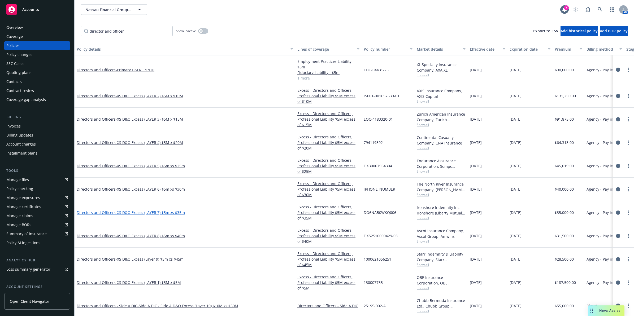
click at [157, 214] on span "- XS D&O Excess (LAYER 7) $5m xs $35m" at bounding box center [150, 212] width 69 height 5
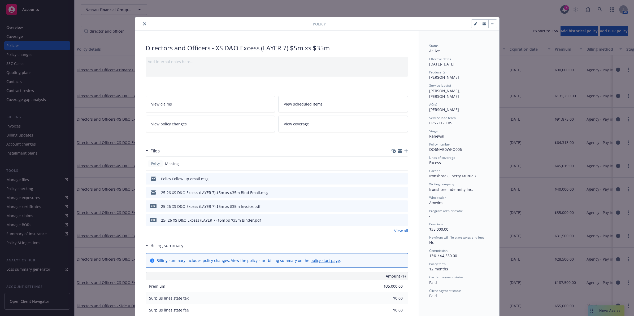
click at [141, 26] on button "close" at bounding box center [144, 24] width 6 height 6
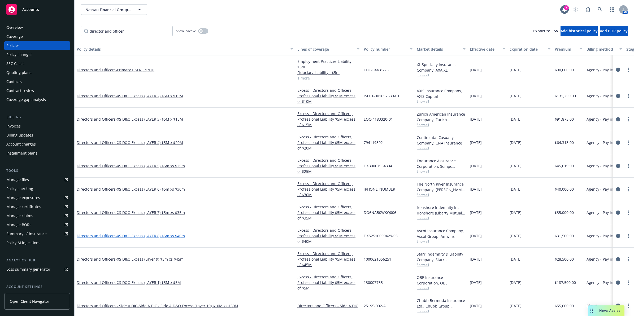
click at [145, 235] on span "- XS D&O Excess (LAYER 8) $5m xs $40m" at bounding box center [150, 236] width 69 height 5
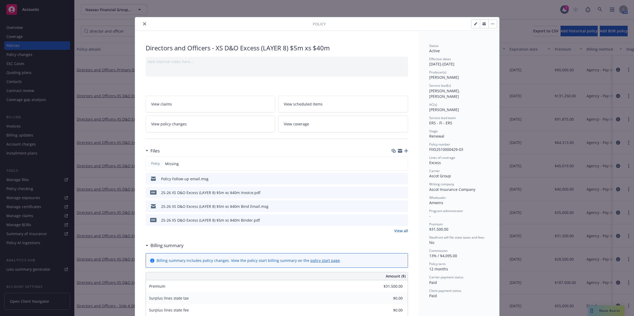
click at [143, 23] on icon "close" at bounding box center [144, 23] width 3 height 3
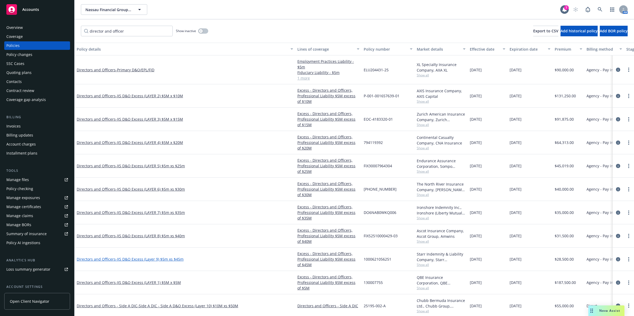
click at [152, 261] on span "- XS D&O Excess (Layer 9) $5m xs $45m" at bounding box center [150, 259] width 68 height 5
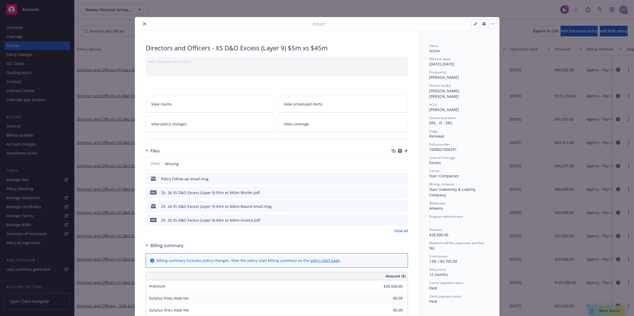
click at [145, 23] on div at bounding box center [225, 24] width 176 height 6
click at [143, 23] on icon "close" at bounding box center [144, 23] width 3 height 3
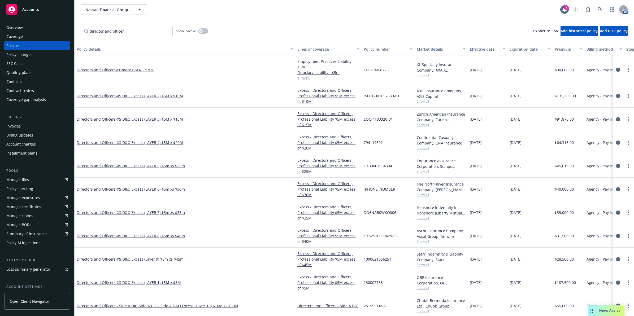
scroll to position [30, 0]
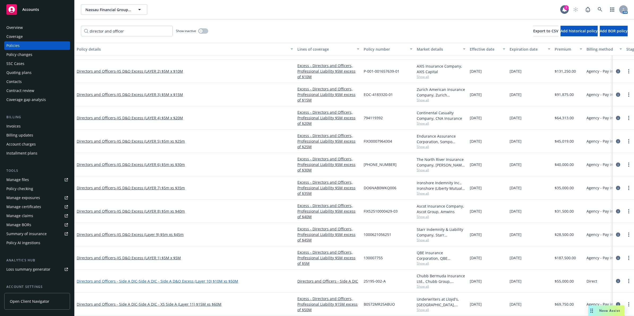
click at [215, 279] on span "- Side A DIC - Side A D&O Excess (Layer 10) $10M xs $50M" at bounding box center [187, 281] width 101 height 5
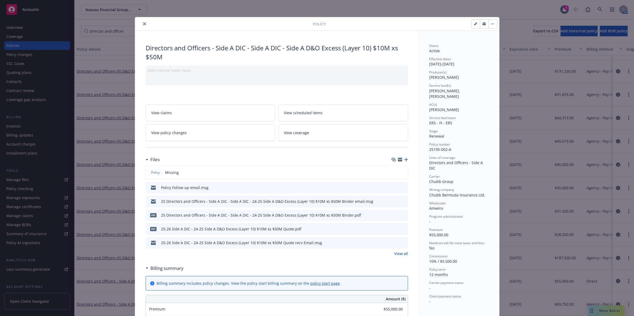
click at [143, 23] on icon "close" at bounding box center [144, 23] width 3 height 3
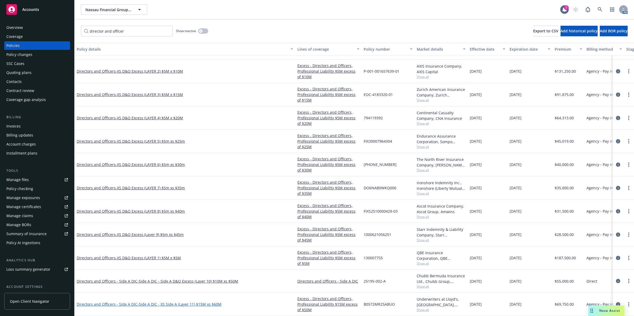
click at [126, 302] on link "Directors and Officers - Side A DIC - Side A DIC - XS Side A (Layer 11) $15M xs…" at bounding box center [149, 304] width 145 height 5
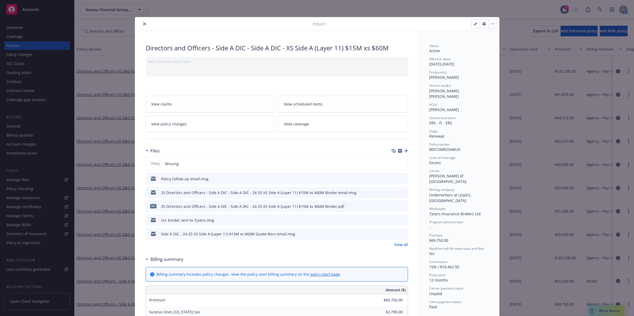
click at [143, 23] on icon "close" at bounding box center [144, 23] width 3 height 3
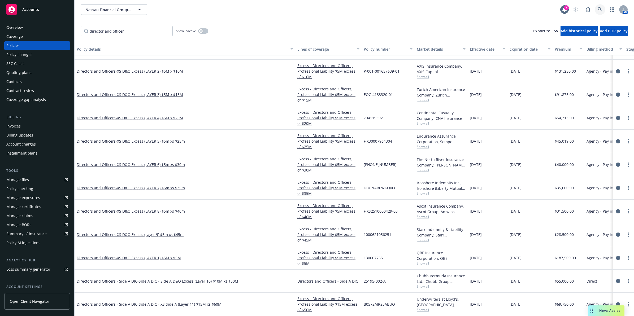
click at [599, 8] on icon at bounding box center [600, 9] width 5 height 5
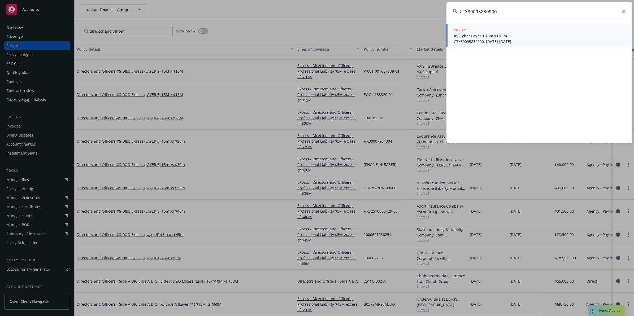
type input "CTX30095830900"
click at [492, 39] on span "CTX30095830900, [DATE]-[DATE]" at bounding box center [540, 42] width 172 height 6
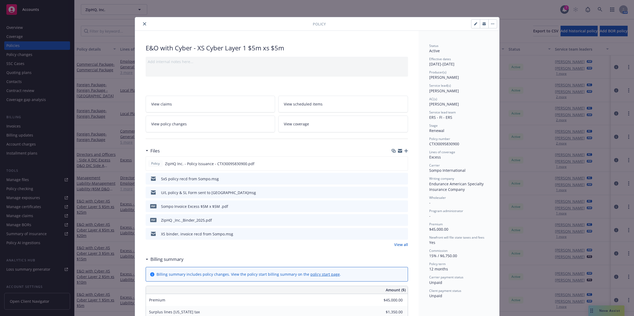
click at [143, 23] on icon "close" at bounding box center [144, 23] width 3 height 3
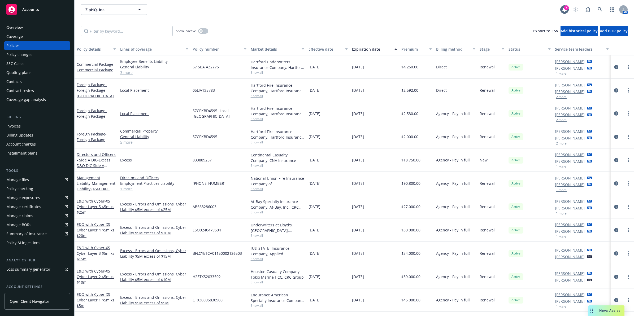
click at [30, 243] on div "Policy AI ingestions" at bounding box center [23, 243] width 34 height 8
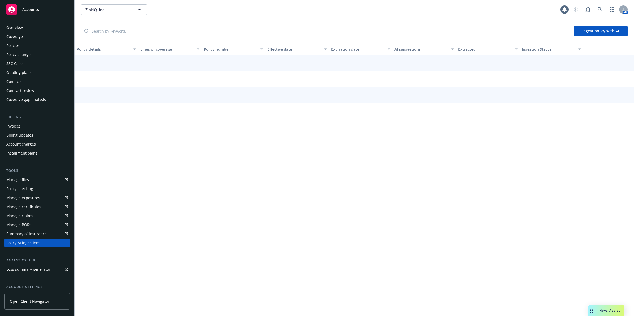
scroll to position [47, 0]
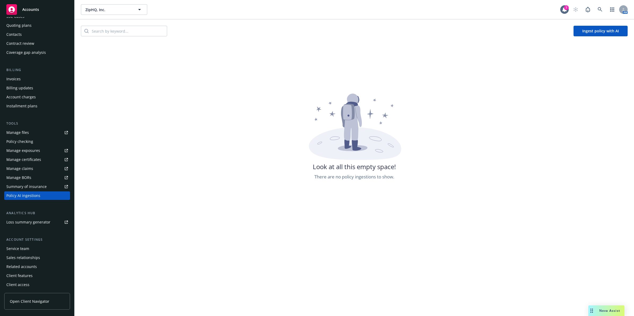
click at [595, 26] on button "Ingest policy with AI" at bounding box center [601, 31] width 54 height 11
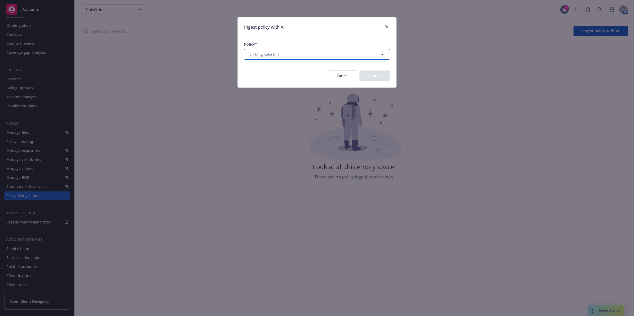
click at [278, 54] on button "Nothing selected" at bounding box center [317, 54] width 146 height 11
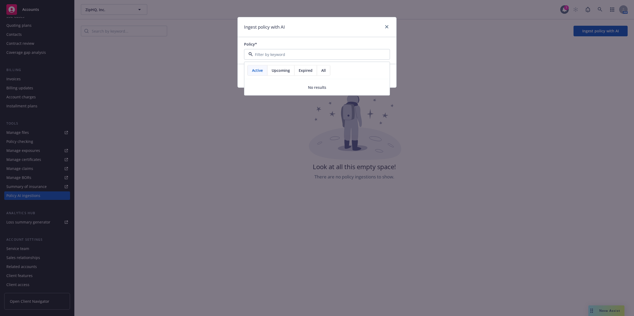
click at [282, 72] on span "Upcoming" at bounding box center [281, 71] width 18 height 6
click at [302, 71] on span "Expired" at bounding box center [306, 71] width 14 height 6
click at [326, 69] on span "All" at bounding box center [323, 71] width 5 height 6
click at [290, 56] on input at bounding box center [316, 55] width 126 height 6
click at [387, 28] on icon "close" at bounding box center [386, 26] width 3 height 3
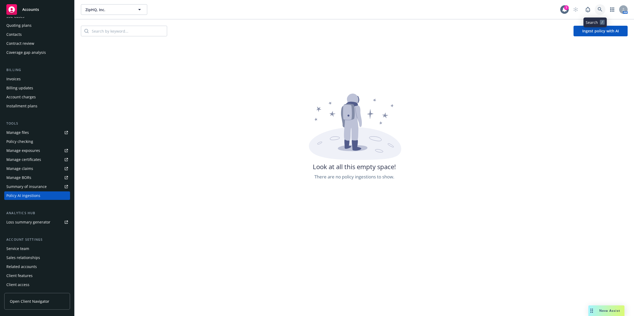
click at [598, 10] on icon at bounding box center [600, 9] width 5 height 5
